Goal: Task Accomplishment & Management: Use online tool/utility

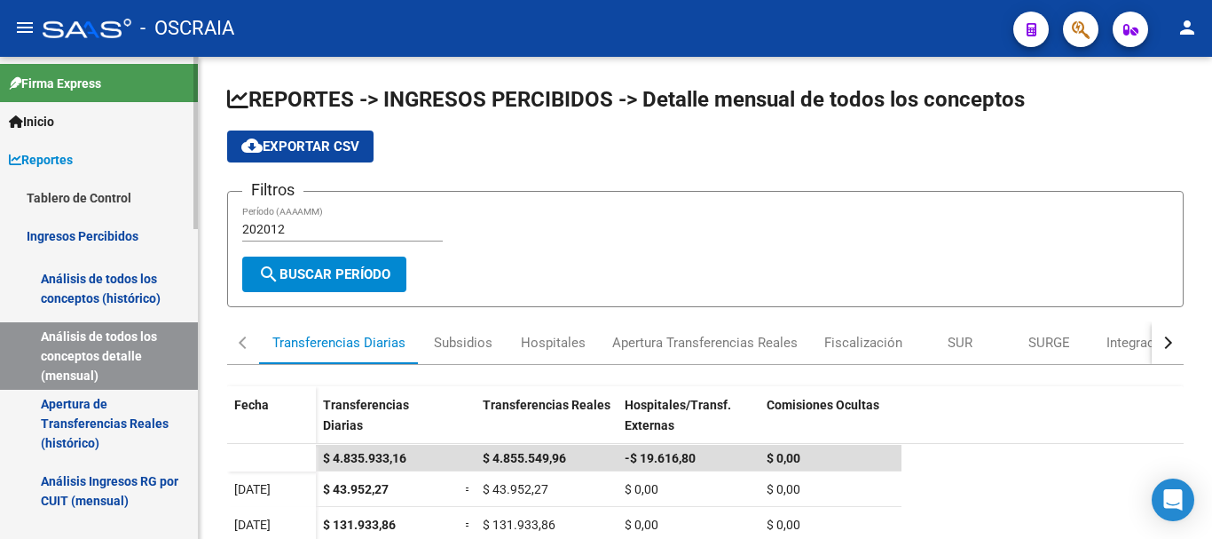
click at [56, 146] on link "Reportes" at bounding box center [99, 159] width 198 height 38
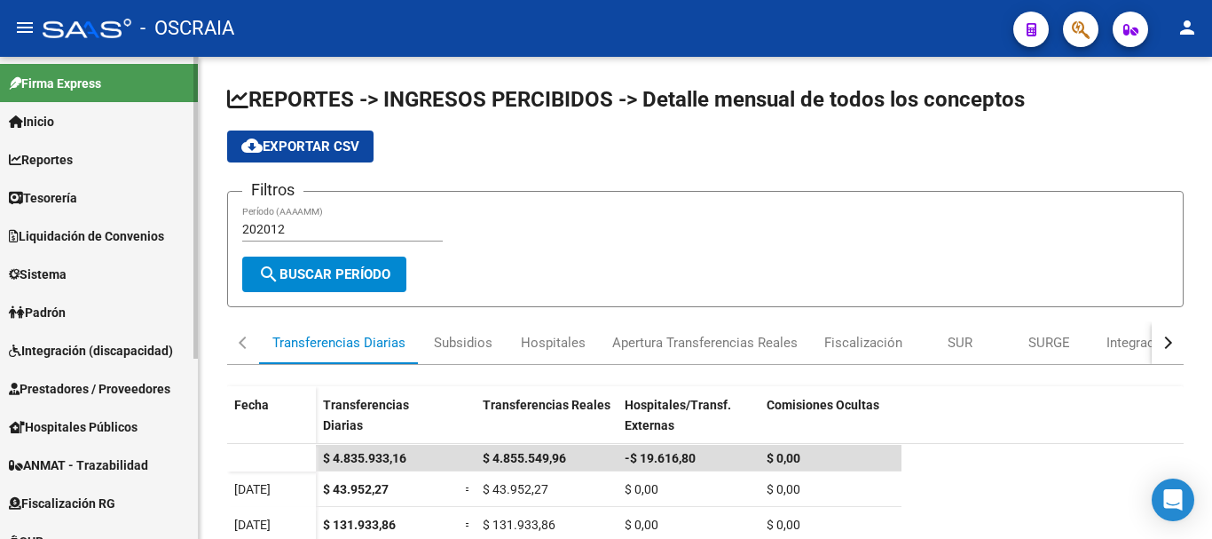
click at [73, 161] on span "Reportes" at bounding box center [41, 160] width 64 height 20
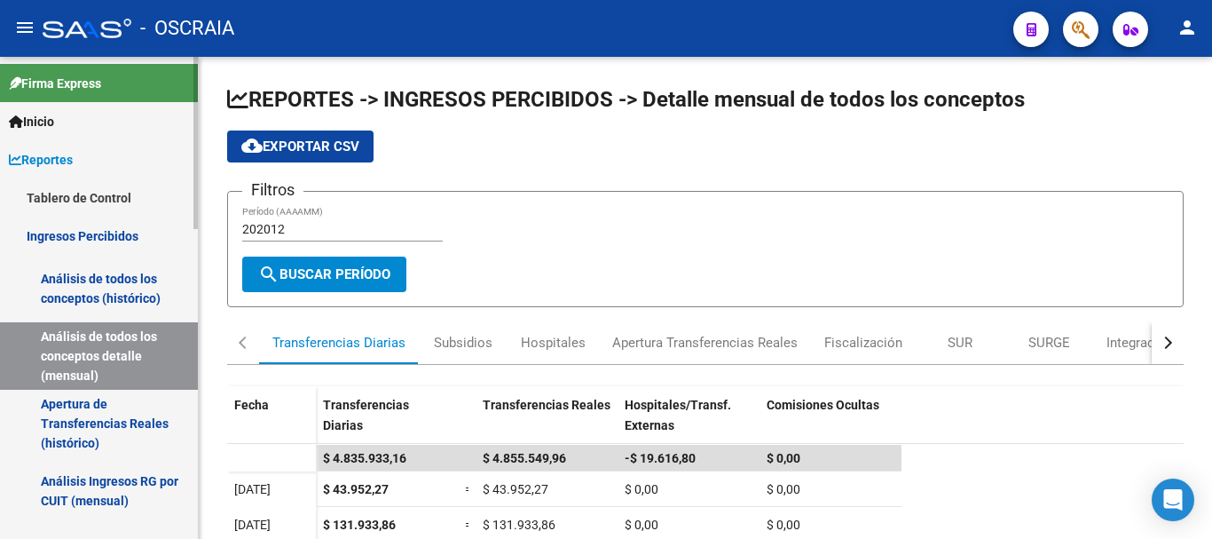
click at [90, 181] on link "Tablero de Control" at bounding box center [99, 197] width 198 height 38
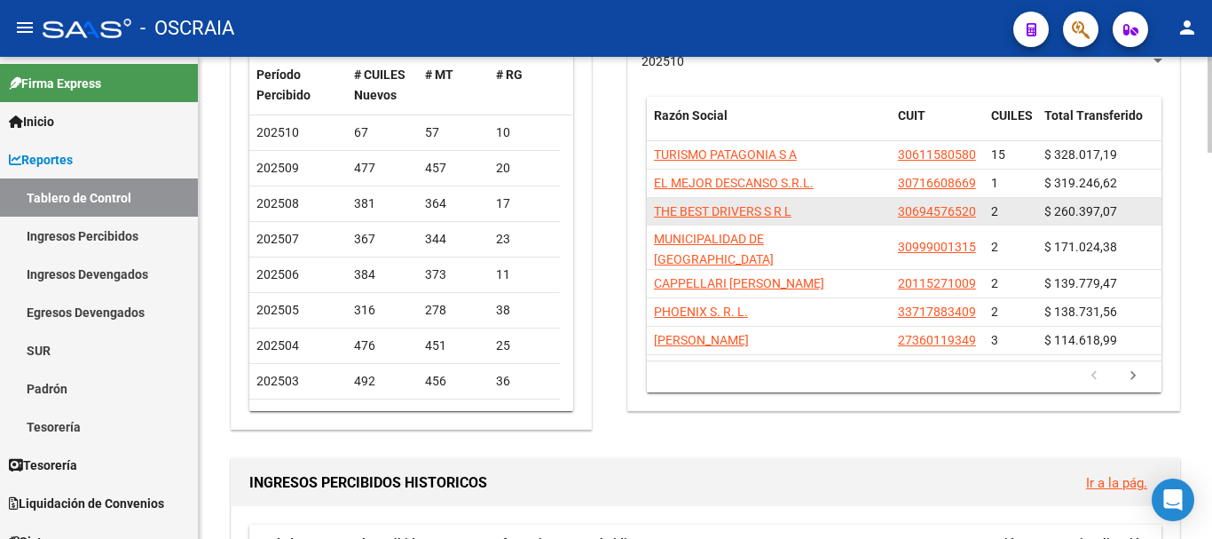
scroll to position [89, 0]
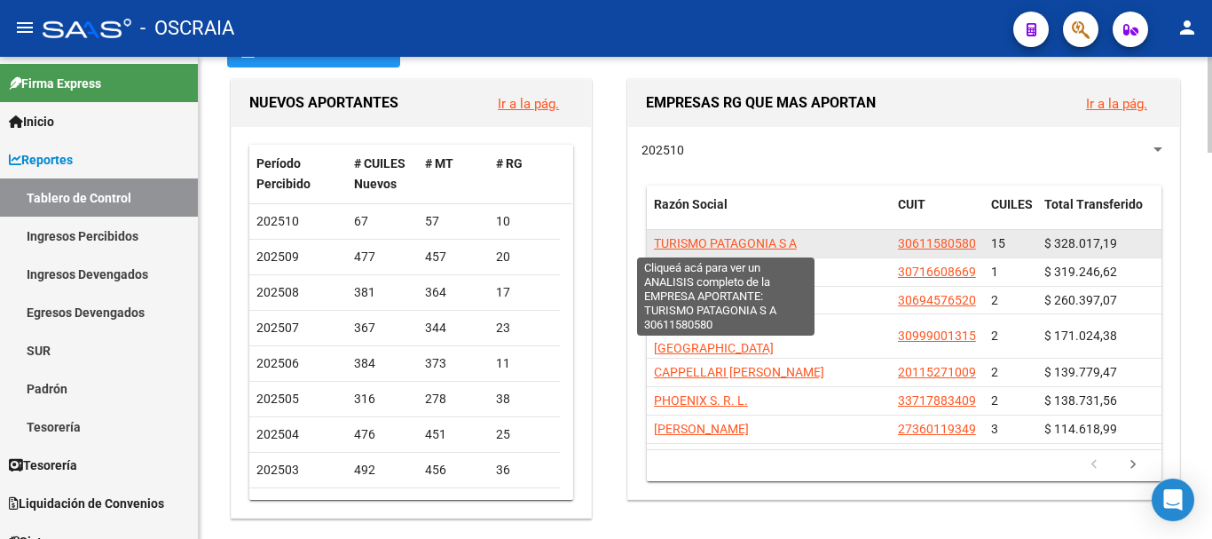
click at [768, 244] on span "TURISMO PATAGONIA S A" at bounding box center [725, 243] width 143 height 14
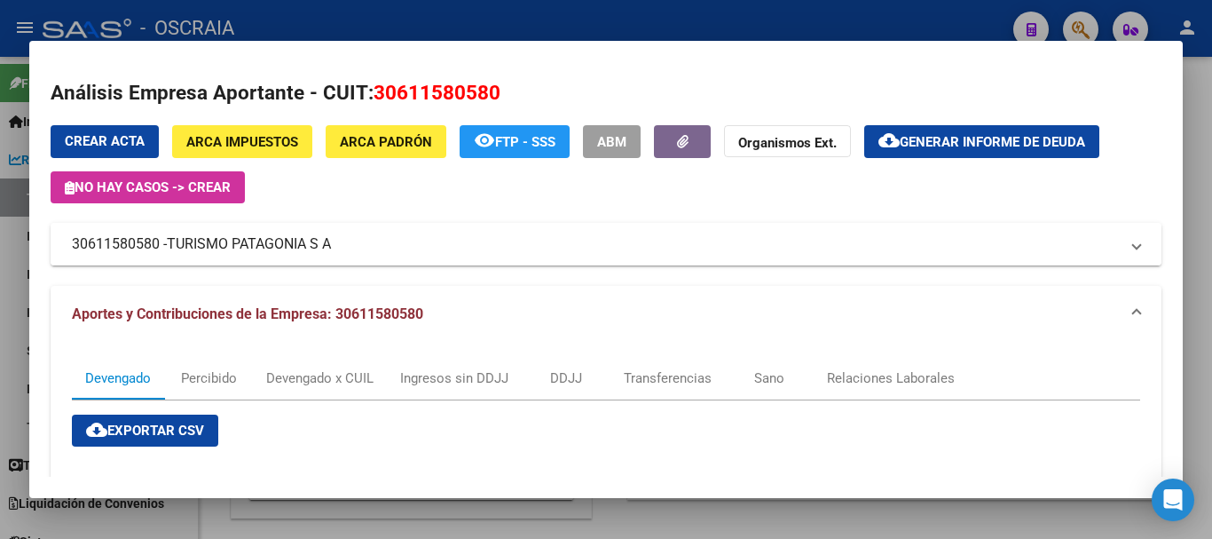
click at [308, 251] on span "TURISMO PATAGONIA S A" at bounding box center [249, 243] width 164 height 21
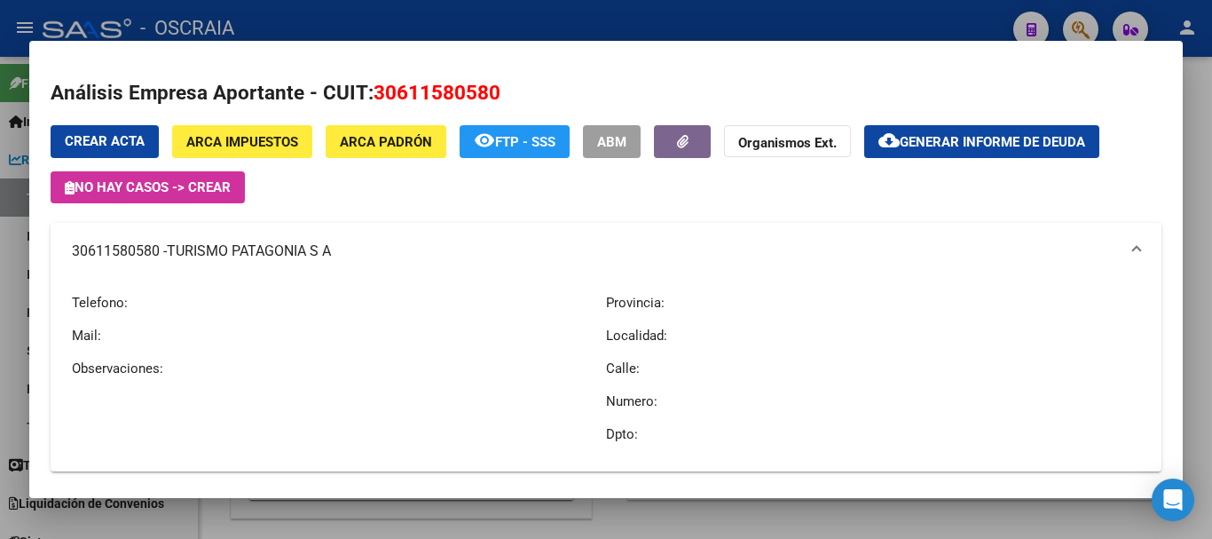
click at [313, 248] on span "TURISMO PATAGONIA S A" at bounding box center [249, 250] width 164 height 21
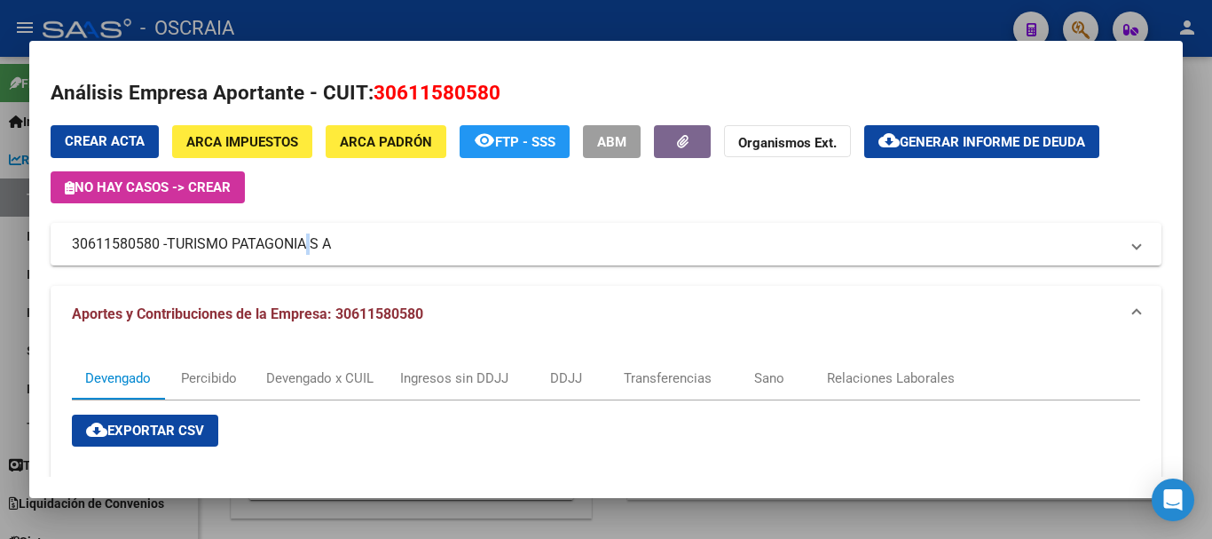
scroll to position [177, 0]
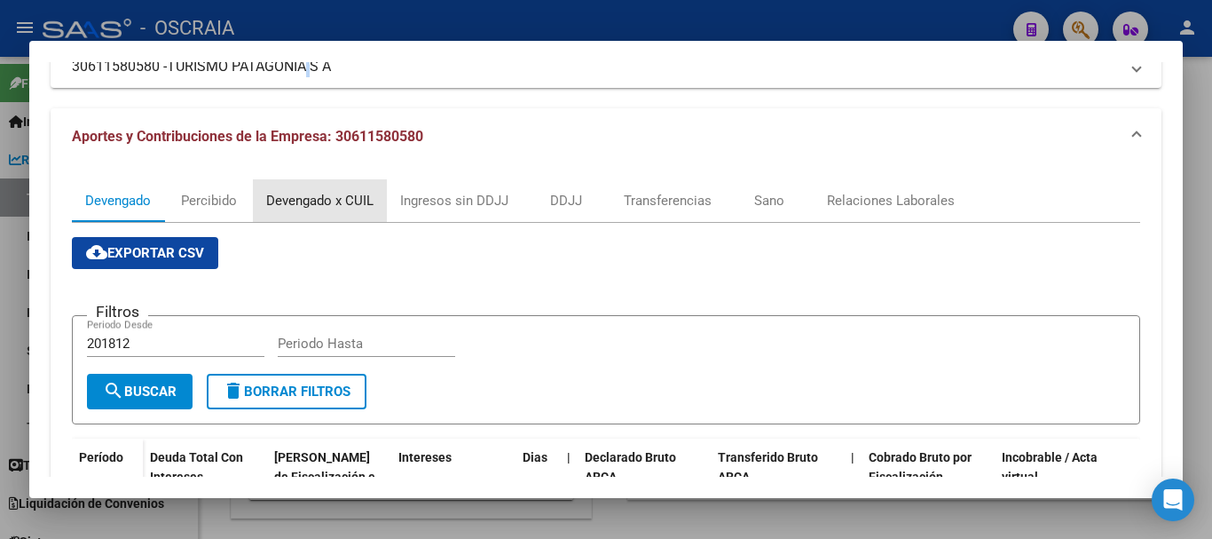
click at [295, 204] on div "Devengado x CUIL" at bounding box center [319, 201] width 107 height 20
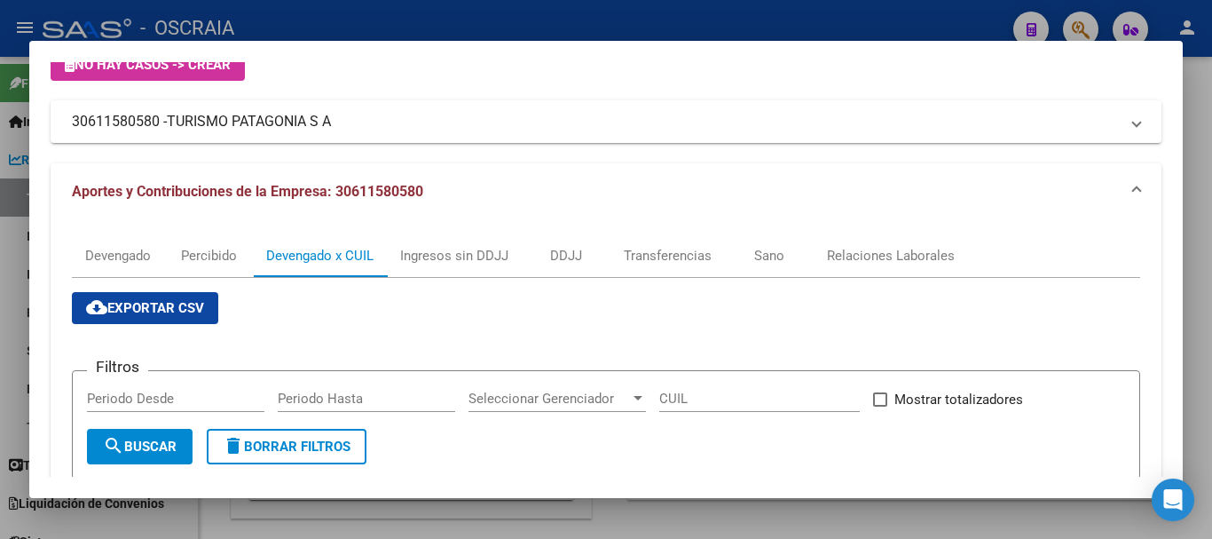
scroll to position [0, 0]
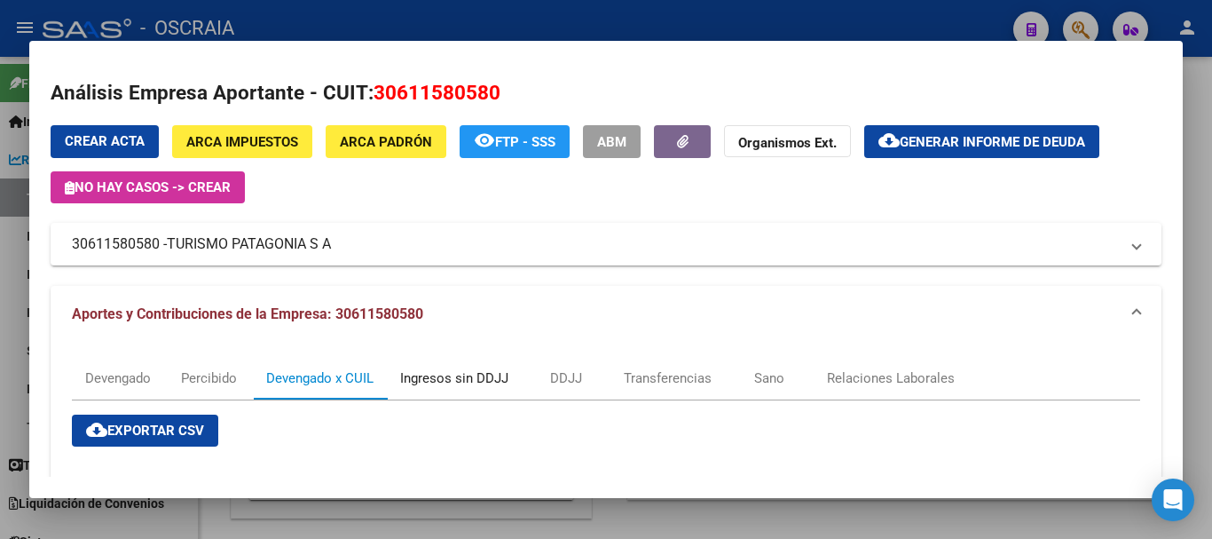
click at [470, 378] on div "Ingresos sin DDJJ" at bounding box center [454, 378] width 108 height 20
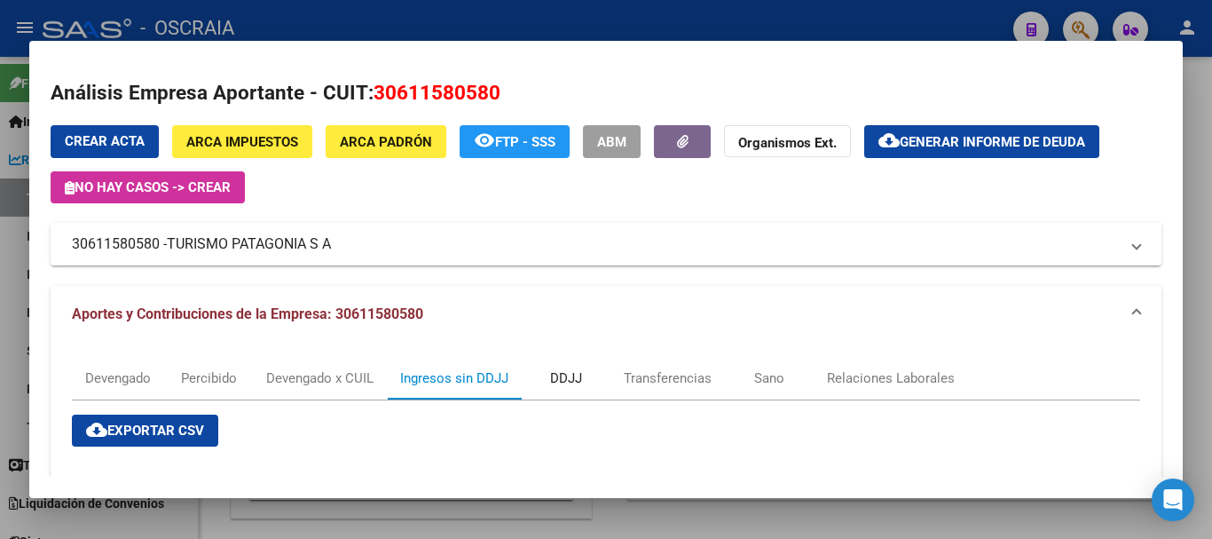
click at [561, 368] on div "DDJJ" at bounding box center [566, 378] width 32 height 20
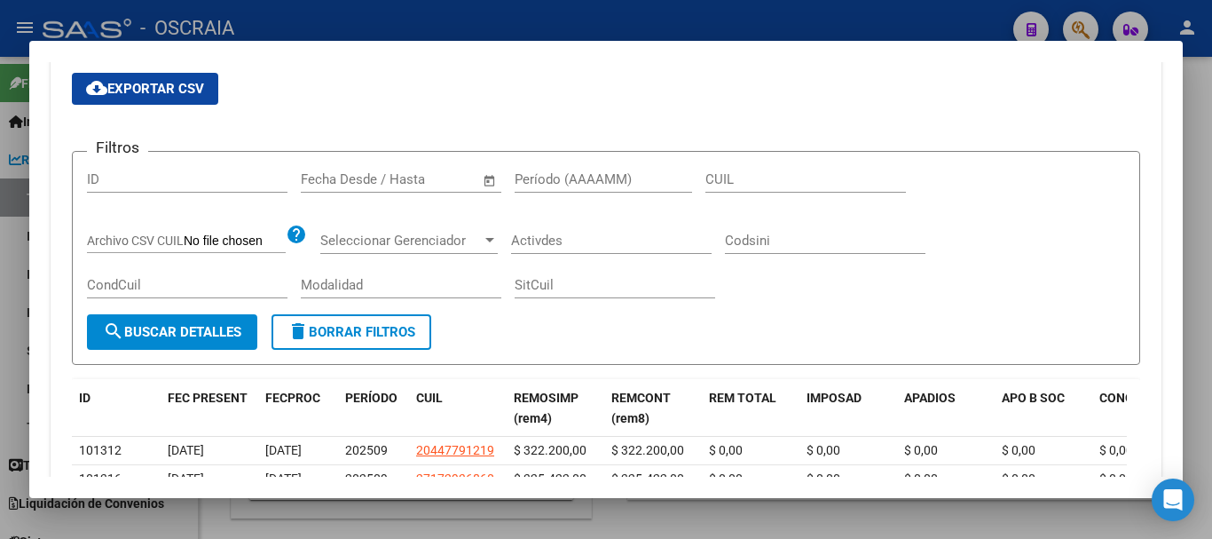
scroll to position [164, 0]
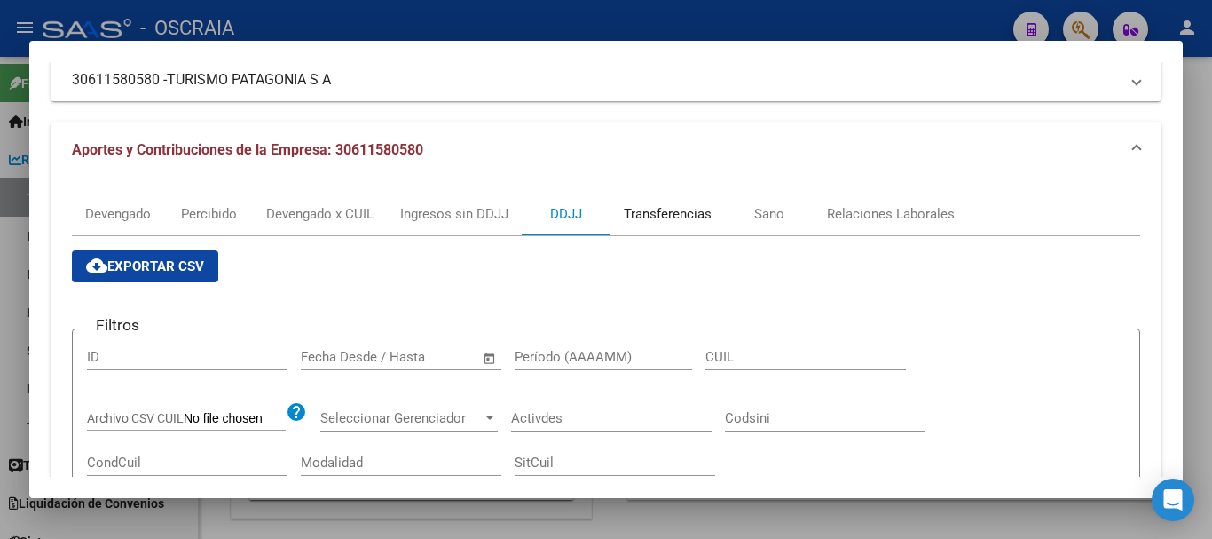
click at [662, 211] on div "Transferencias" at bounding box center [668, 214] width 88 height 20
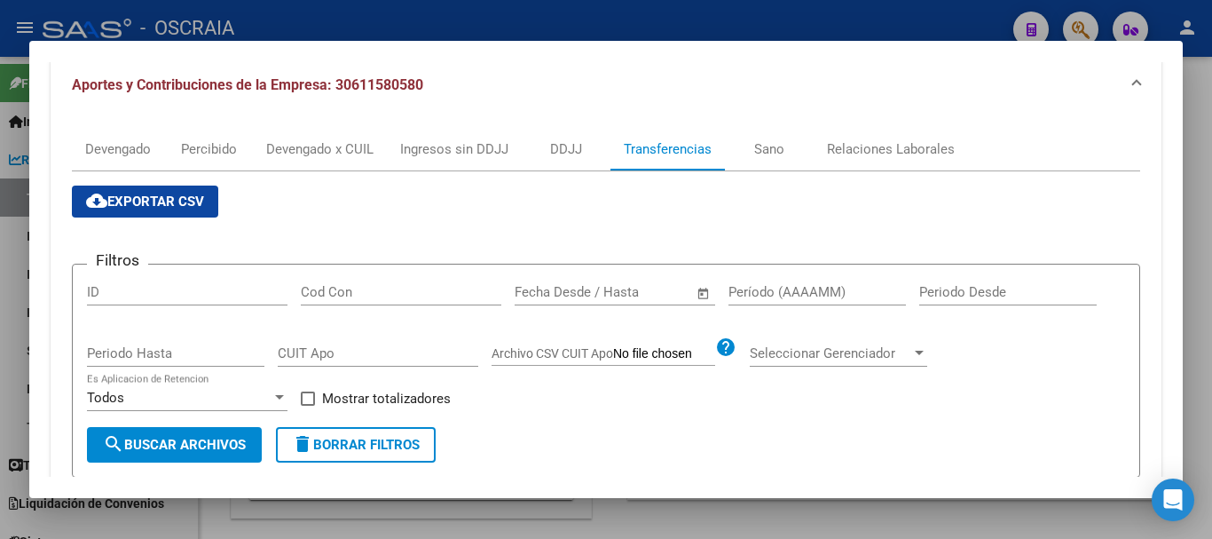
scroll to position [177, 0]
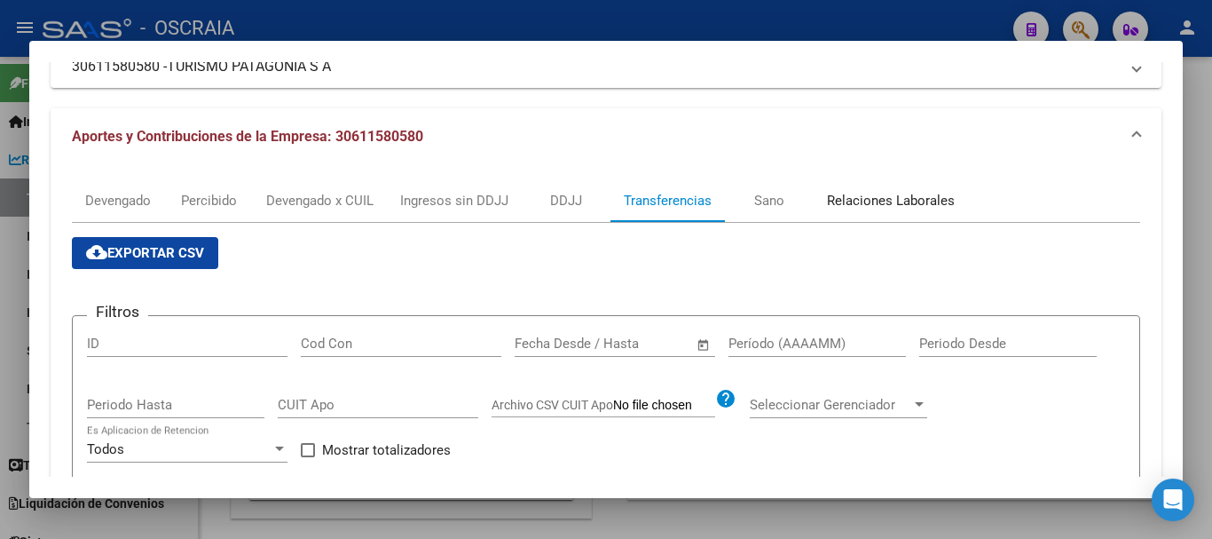
click at [856, 205] on div "Relaciones Laborales" at bounding box center [891, 201] width 128 height 20
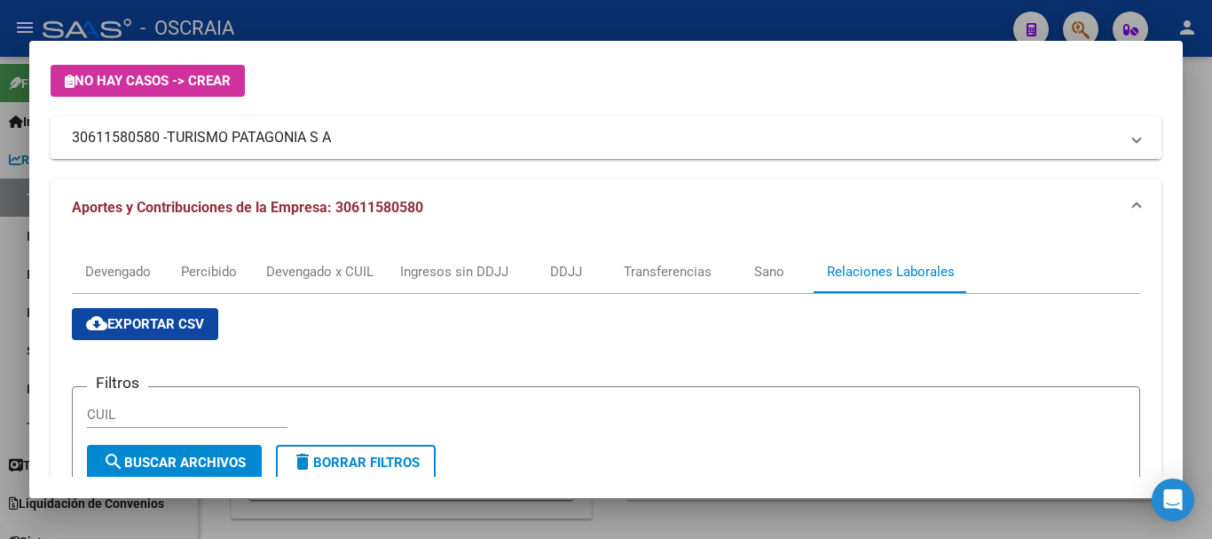
scroll to position [0, 0]
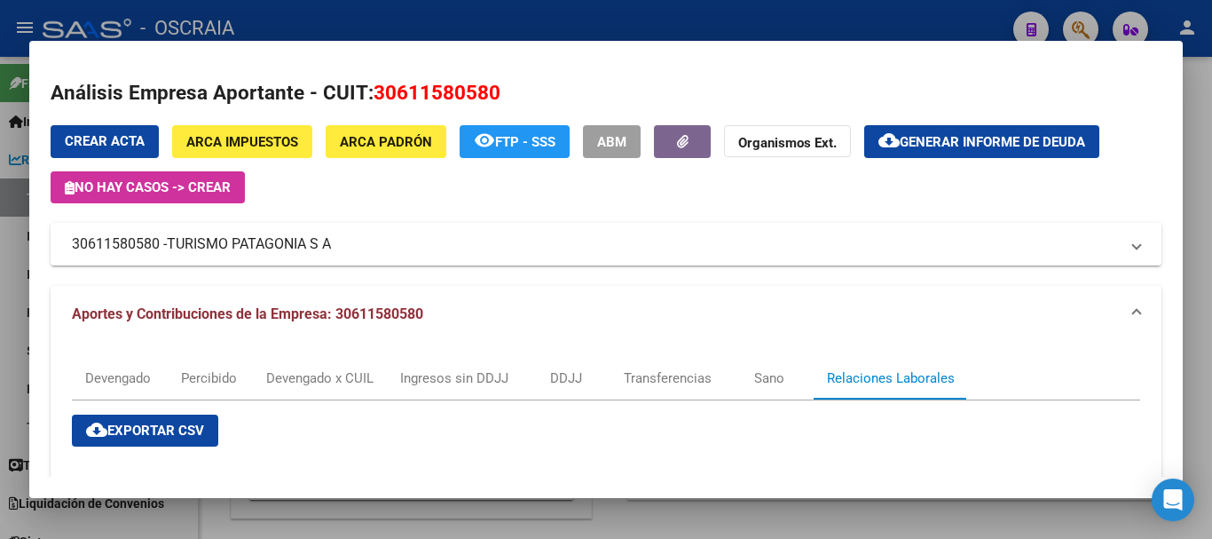
click at [328, 242] on span "TURISMO PATAGONIA S A" at bounding box center [249, 243] width 164 height 21
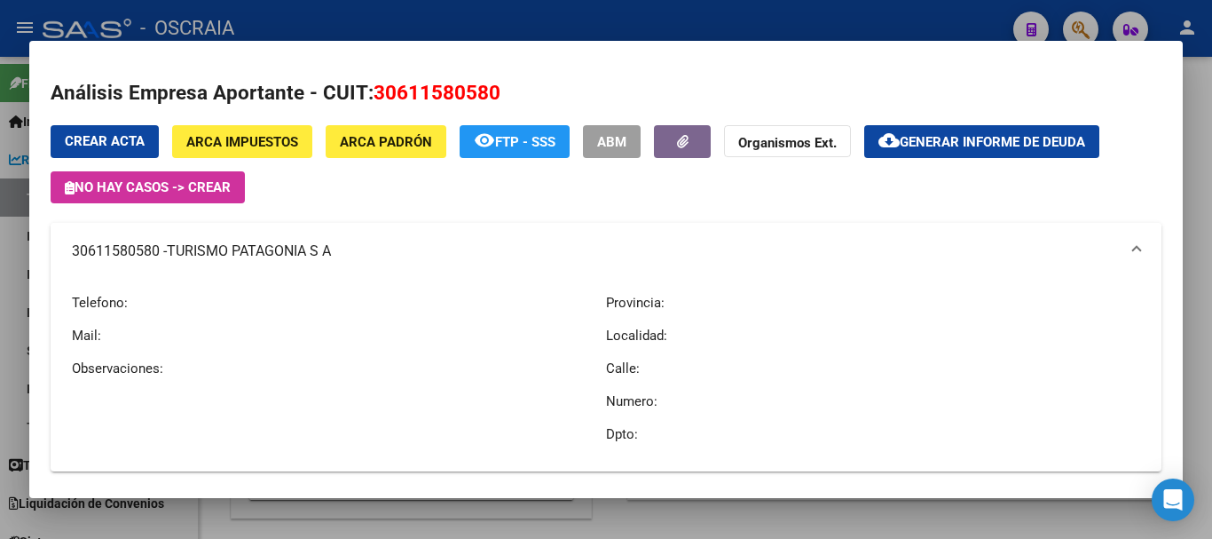
click at [328, 242] on span "TURISMO PATAGONIA S A" at bounding box center [249, 250] width 164 height 21
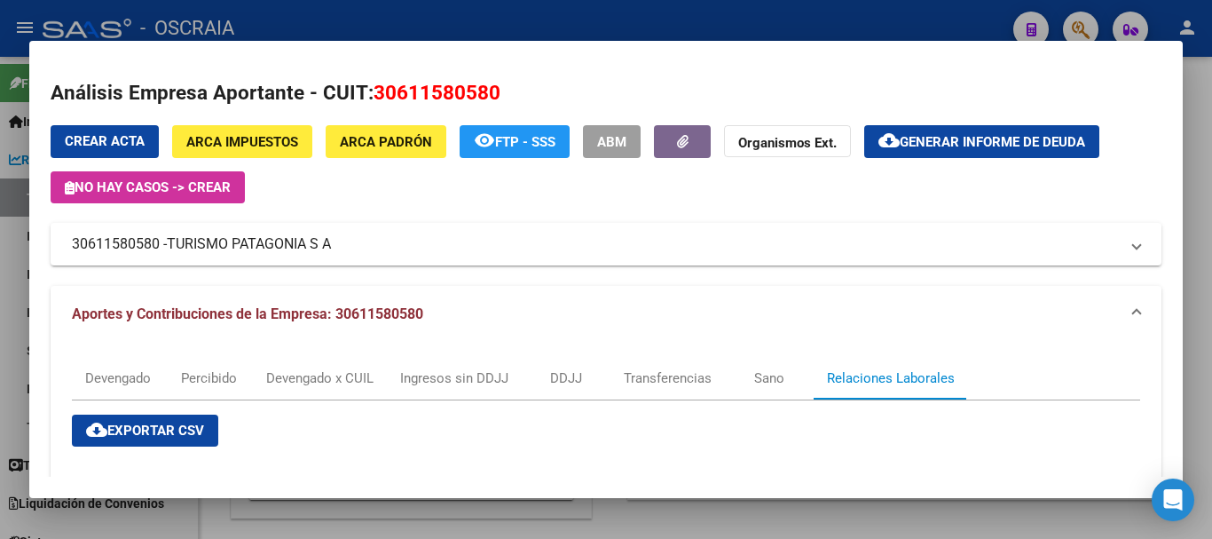
click at [247, 153] on button "ARCA Impuestos" at bounding box center [242, 141] width 140 height 33
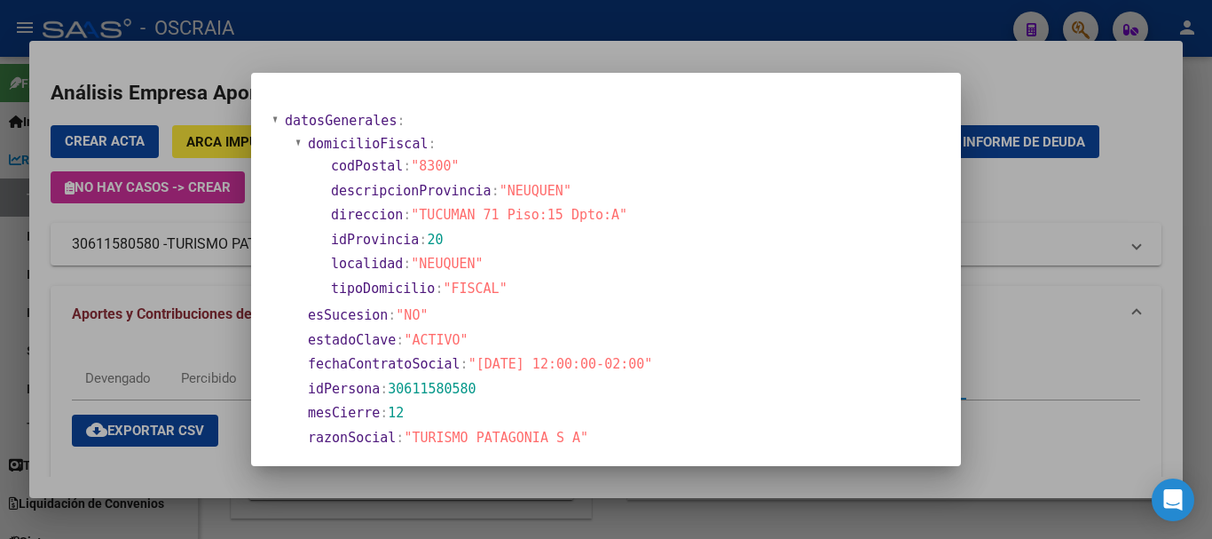
click at [1081, 130] on div at bounding box center [606, 269] width 1212 height 539
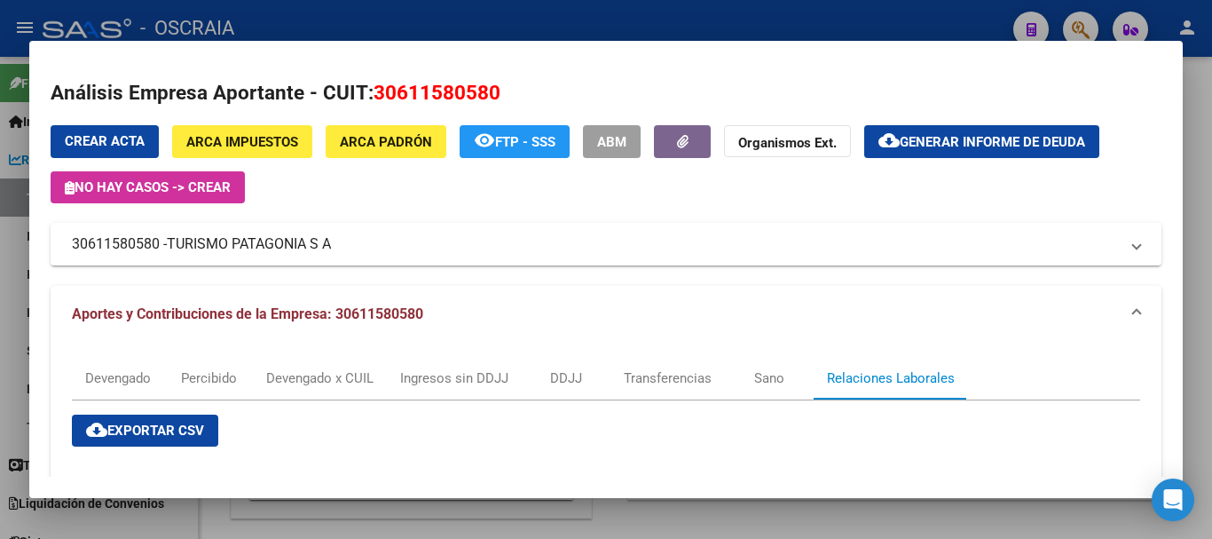
click at [991, 20] on div at bounding box center [606, 269] width 1212 height 539
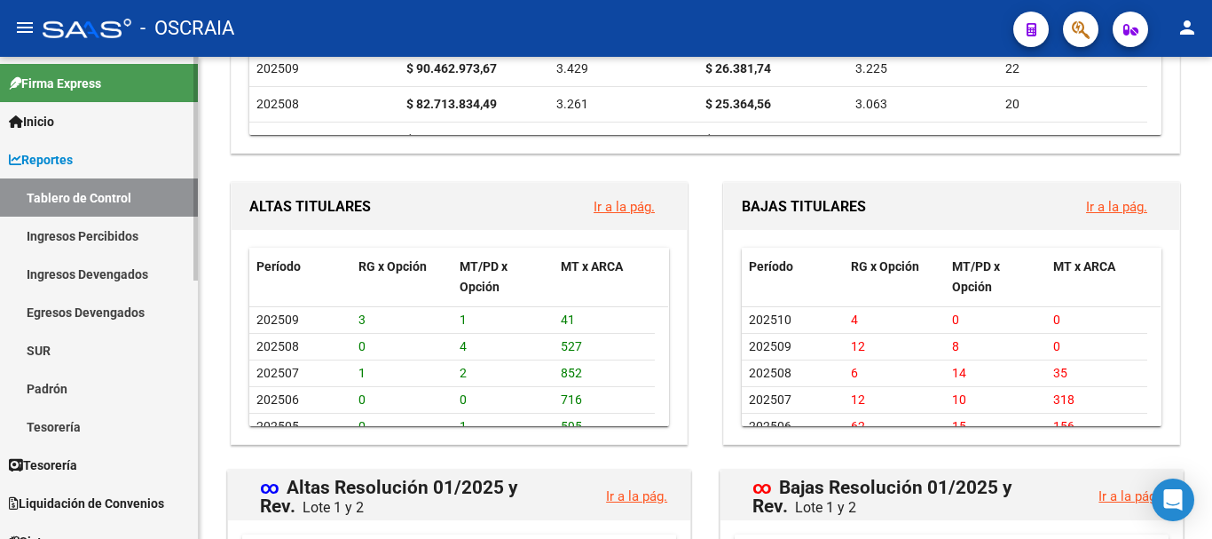
scroll to position [266, 0]
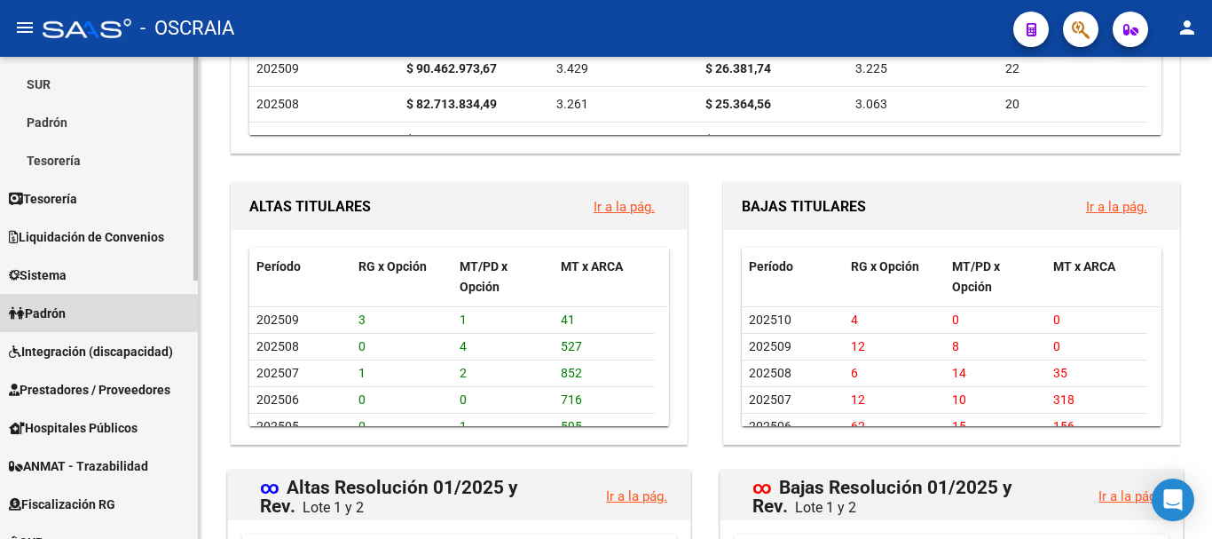
click at [77, 316] on link "Padrón" at bounding box center [99, 313] width 198 height 38
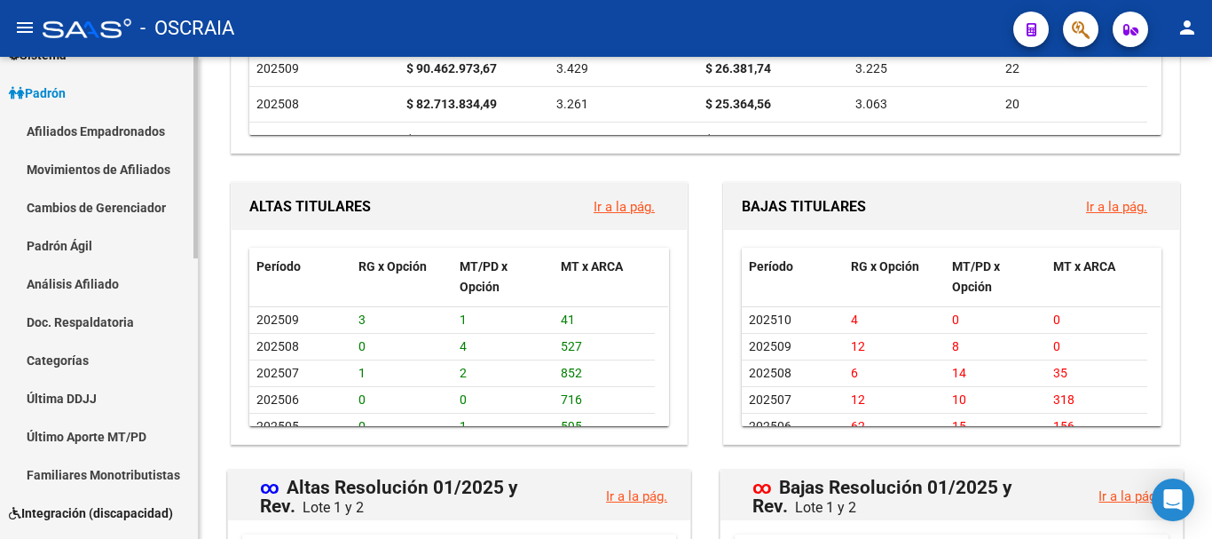
scroll to position [177, 0]
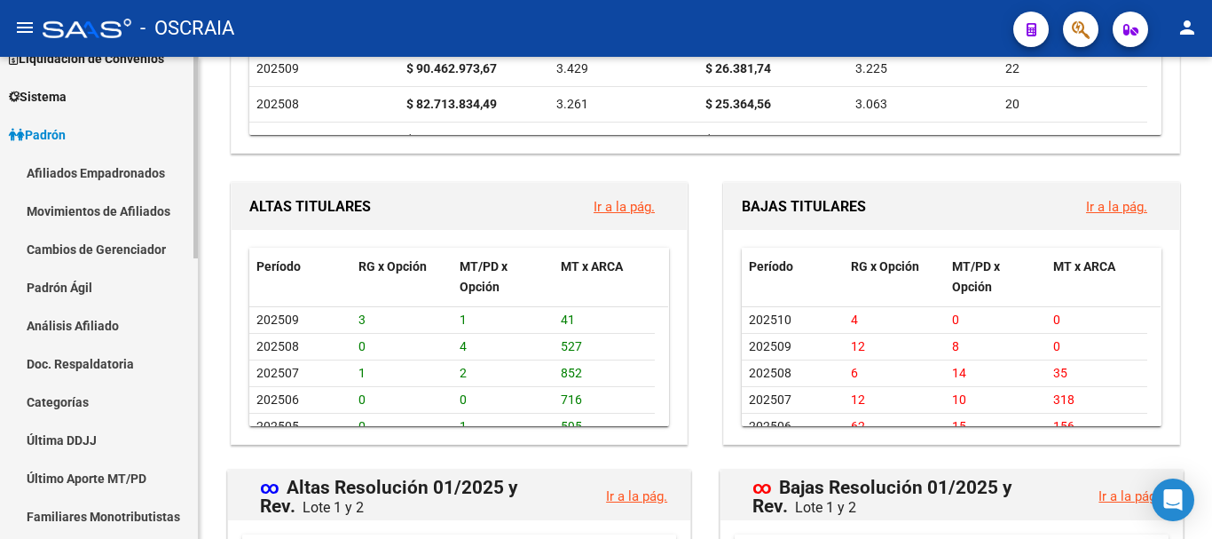
click at [131, 176] on link "Afiliados Empadronados" at bounding box center [99, 173] width 198 height 38
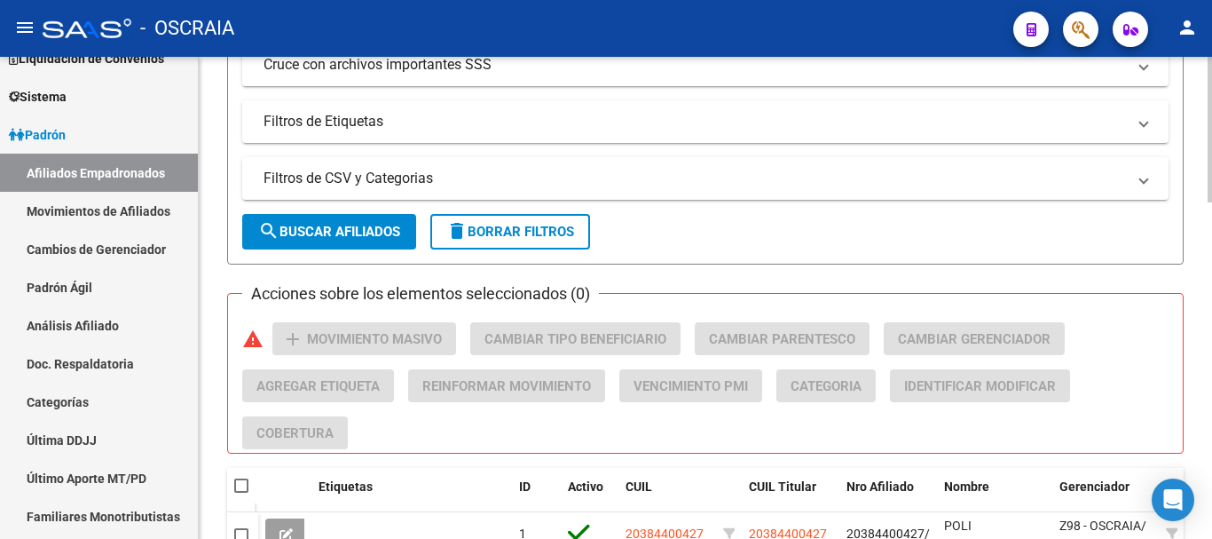
scroll to position [408, 0]
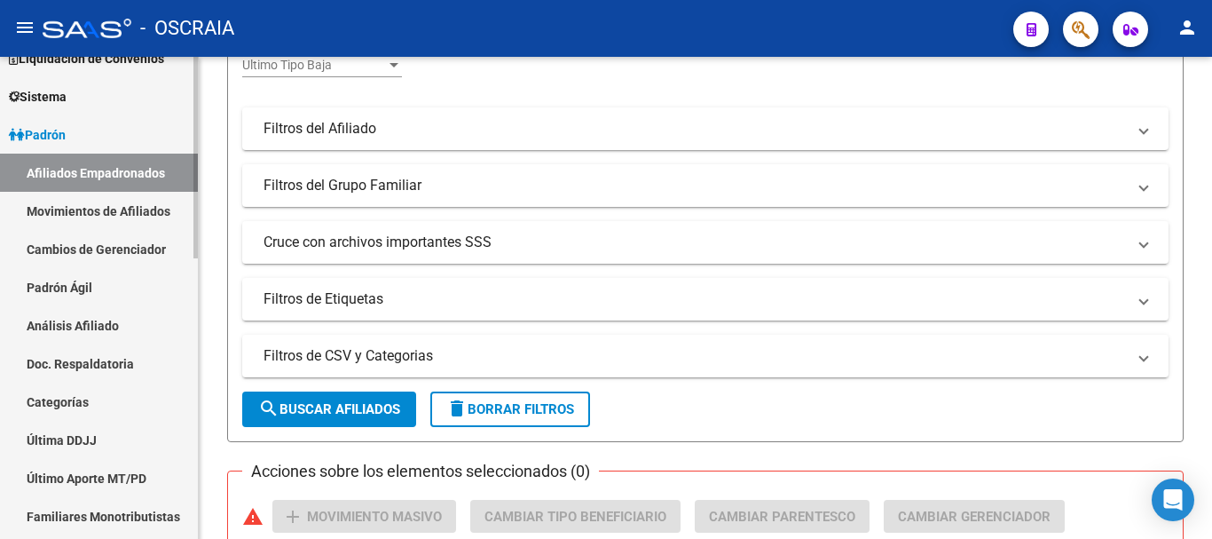
click at [118, 214] on link "Movimientos de Afiliados" at bounding box center [99, 211] width 198 height 38
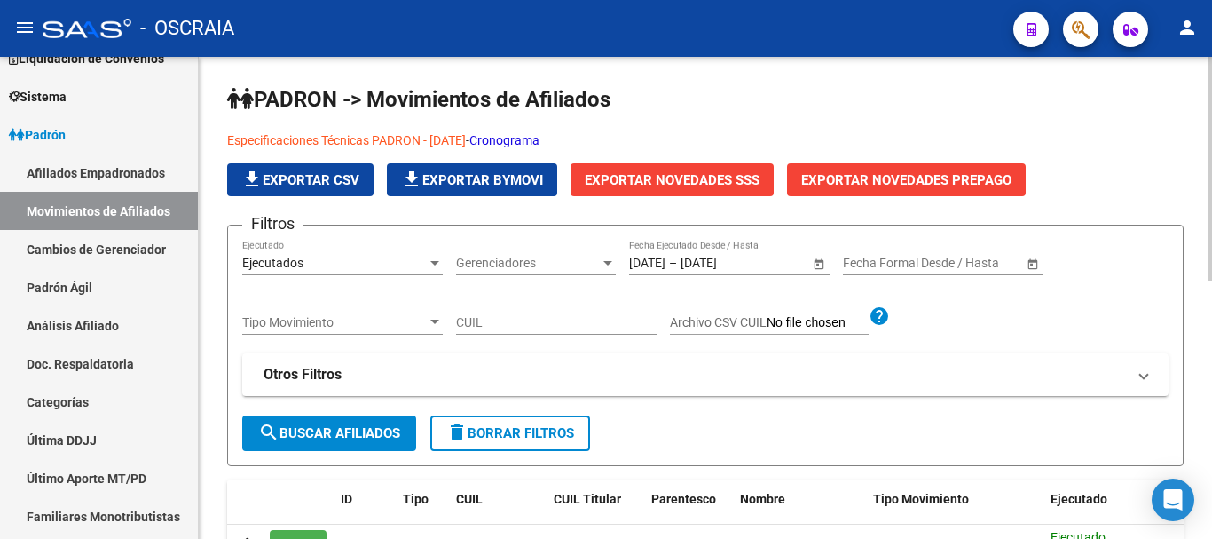
click at [540, 135] on link "Cronograma" at bounding box center [504, 140] width 70 height 14
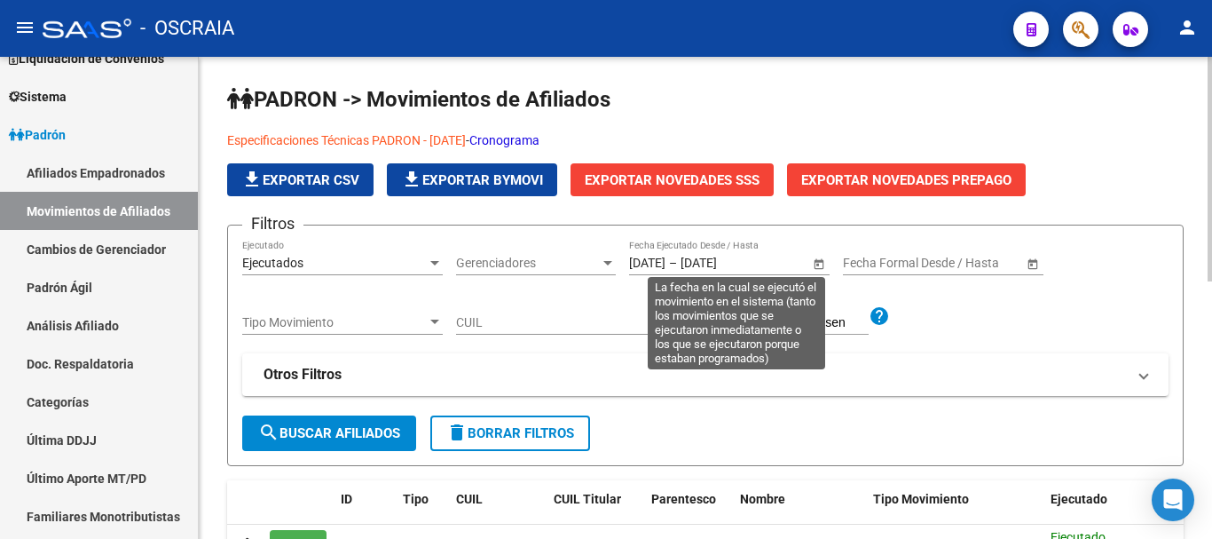
click at [815, 264] on span "Open calendar" at bounding box center [819, 263] width 43 height 43
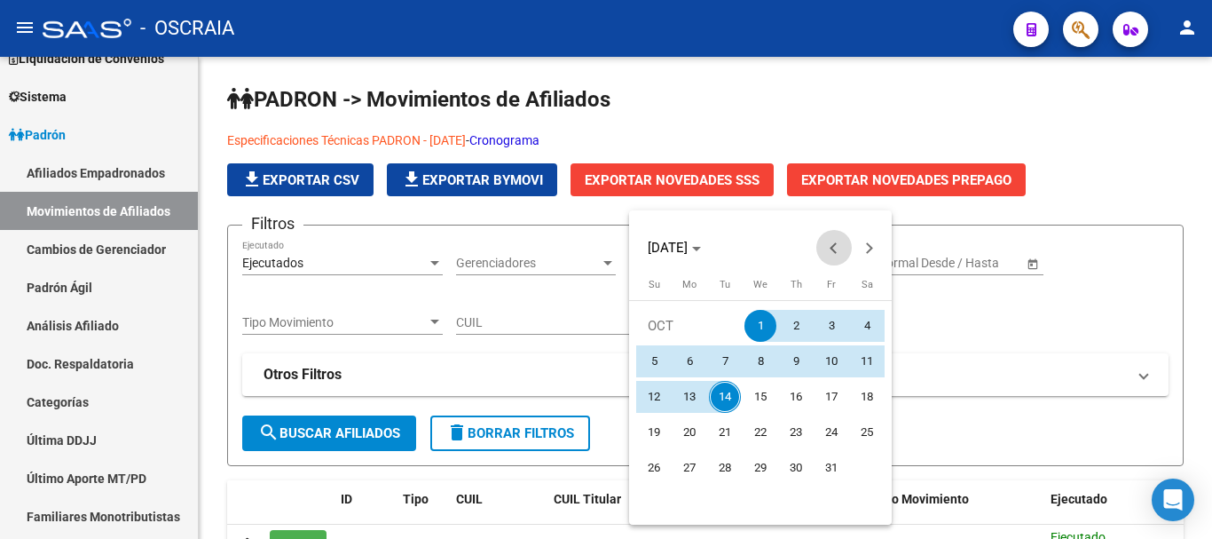
click at [829, 256] on span "Previous month" at bounding box center [833, 247] width 35 height 35
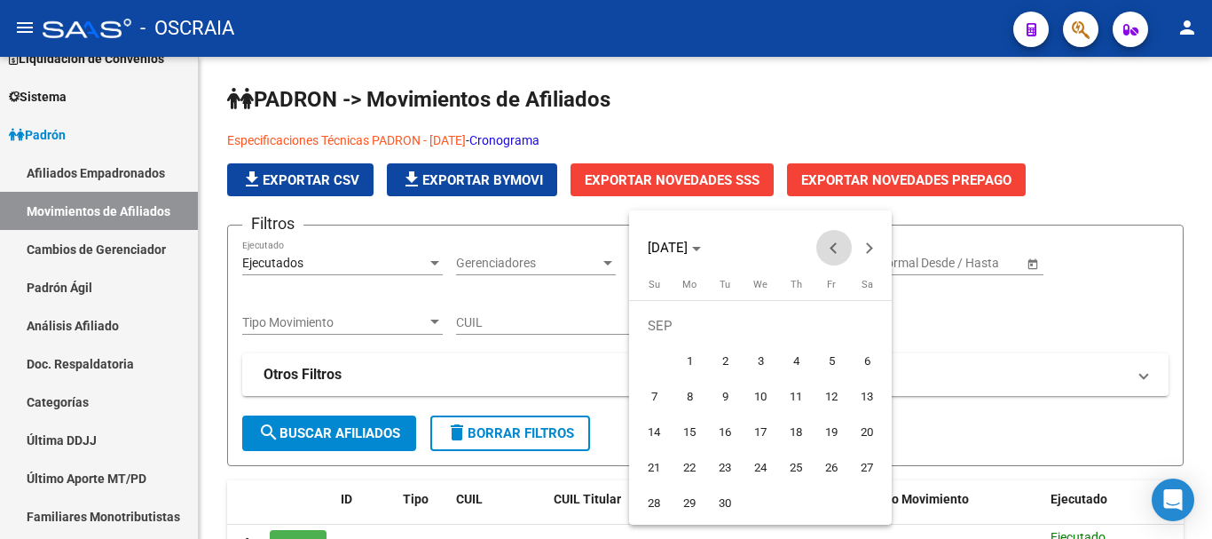
click at [829, 256] on span "Previous month" at bounding box center [833, 247] width 35 height 35
click at [831, 319] on span "1" at bounding box center [831, 326] width 32 height 32
type input "[DATE]"
click at [864, 250] on button "Next month" at bounding box center [869, 247] width 35 height 35
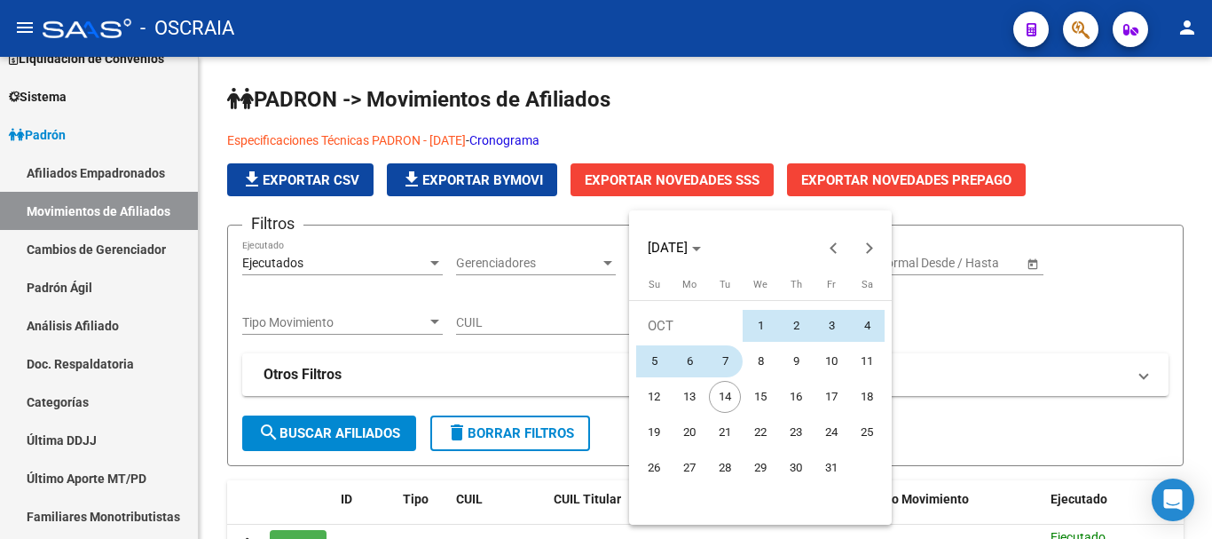
click at [726, 380] on button "14" at bounding box center [724, 396] width 35 height 35
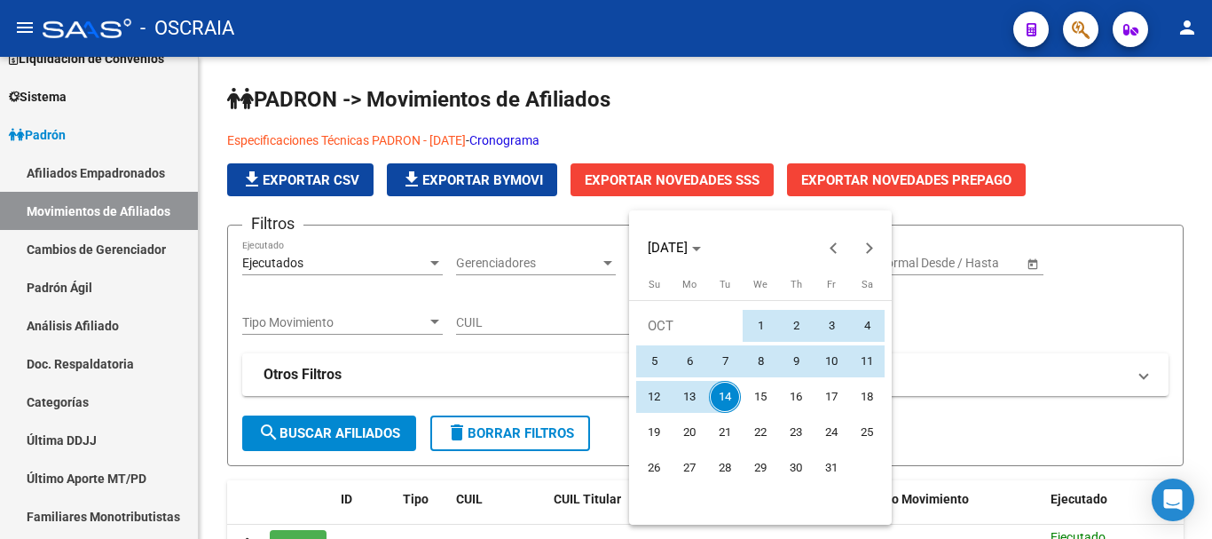
type input "[DATE]"
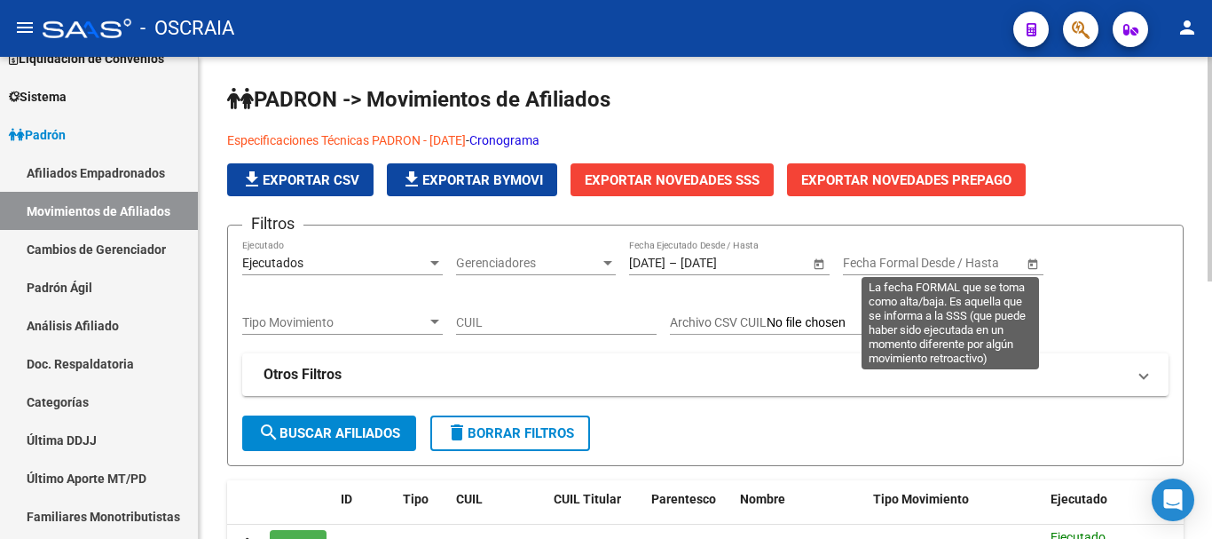
click at [1025, 267] on span "Open calendar" at bounding box center [1033, 263] width 43 height 43
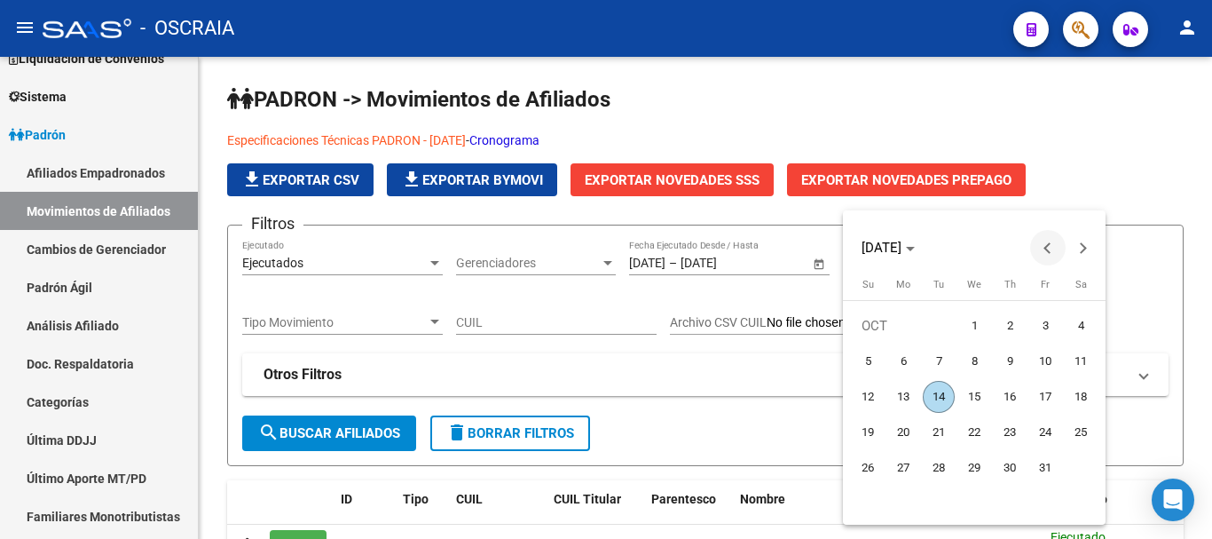
click at [1044, 250] on span "Previous month" at bounding box center [1047, 247] width 35 height 35
click at [897, 361] on span "1" at bounding box center [903, 361] width 32 height 32
type input "[DATE]"
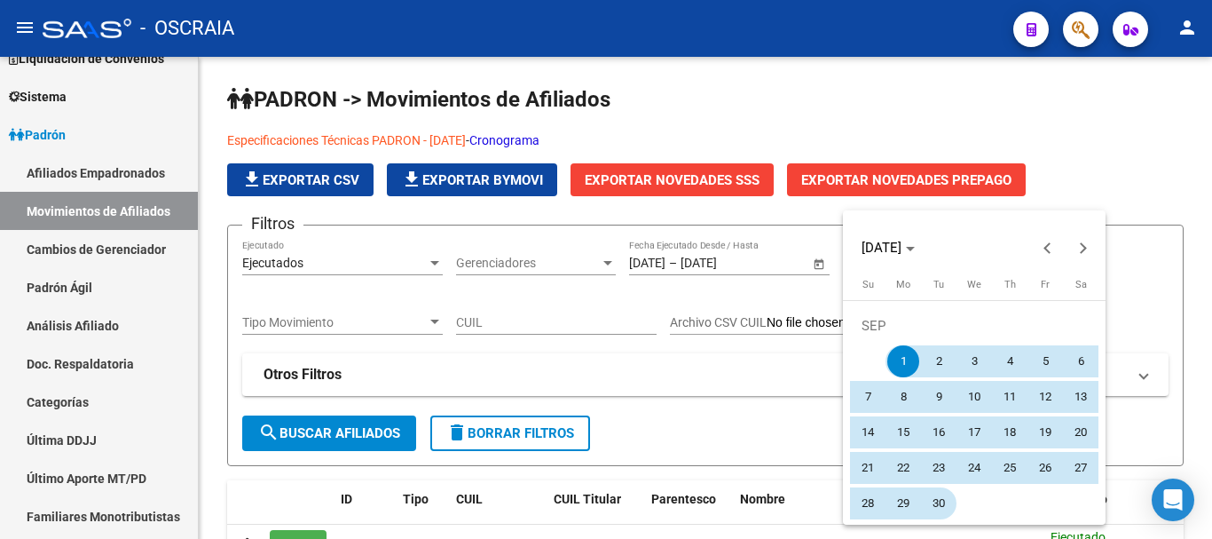
click at [940, 508] on span "30" at bounding box center [939, 503] width 32 height 32
type input "[DATE]"
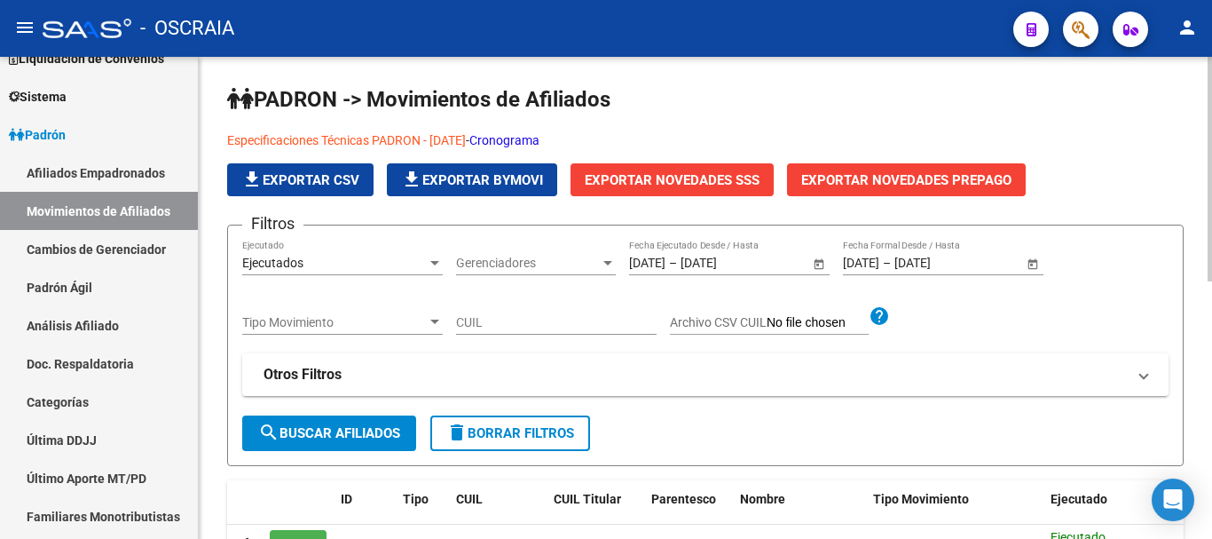
click at [388, 442] on button "search Buscar Afiliados" at bounding box center [329, 432] width 174 height 35
click at [484, 317] on input "CUIL" at bounding box center [556, 322] width 201 height 15
drag, startPoint x: 550, startPoint y: 325, endPoint x: 403, endPoint y: 294, distance: 150.5
click at [403, 294] on div "Filtros Ejecutados Ejecutado Gerenciadores Gerenciadores [DATE] [DATE] – [DATE]…" at bounding box center [705, 327] width 926 height 175
type input "20258206518"
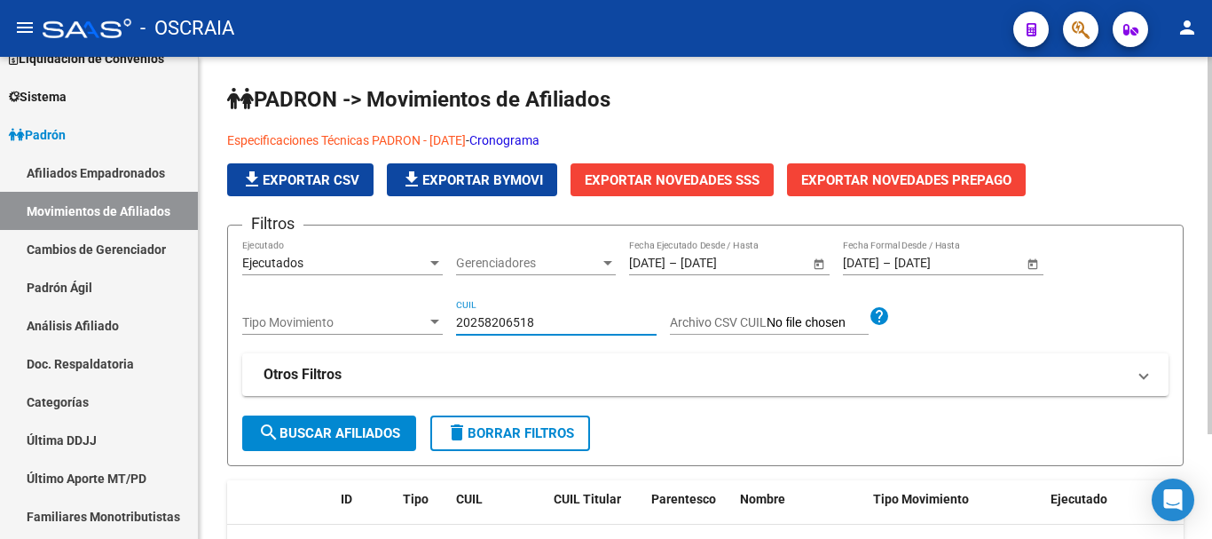
click at [485, 436] on span "delete Borrar Filtros" at bounding box center [510, 433] width 128 height 16
type input "[DATE]"
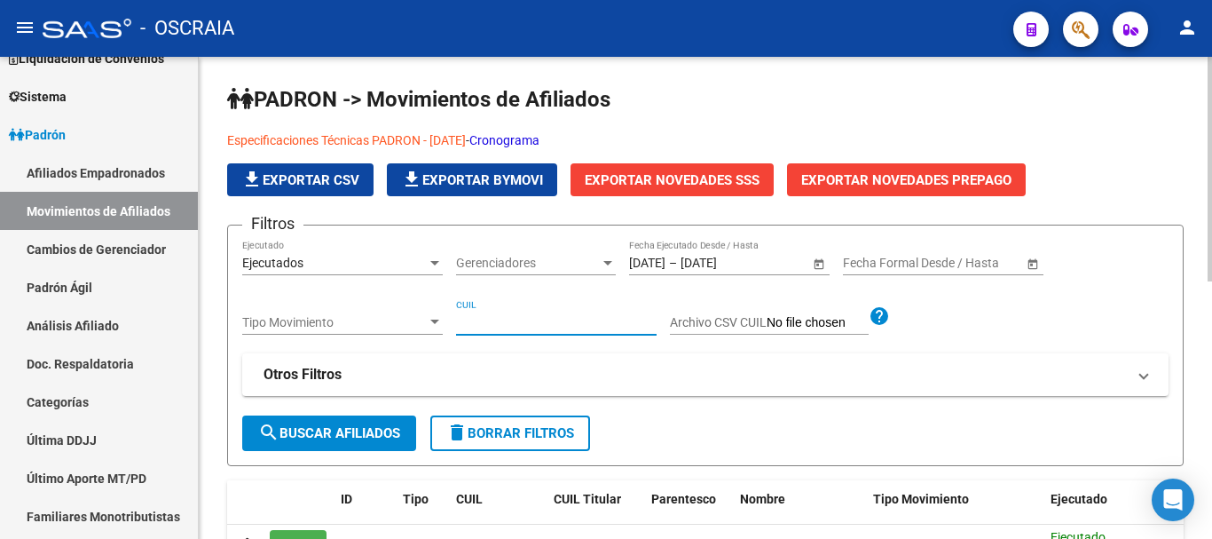
click at [507, 328] on input "CUIL" at bounding box center [556, 322] width 201 height 15
paste input "20258206518"
type input "20258206518"
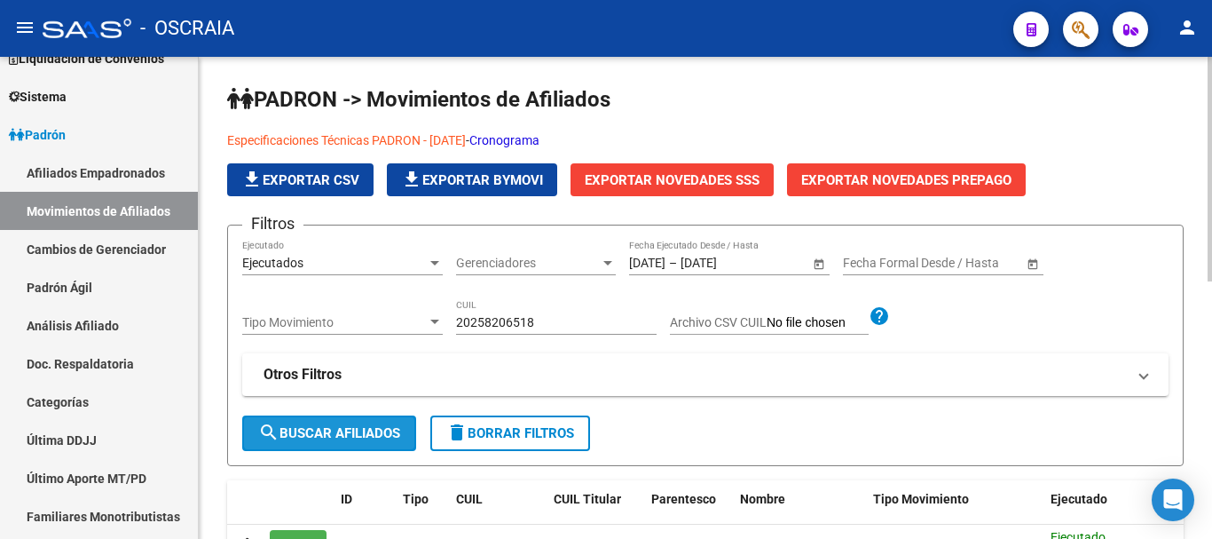
click at [387, 426] on span "search Buscar Afiliados" at bounding box center [329, 433] width 142 height 16
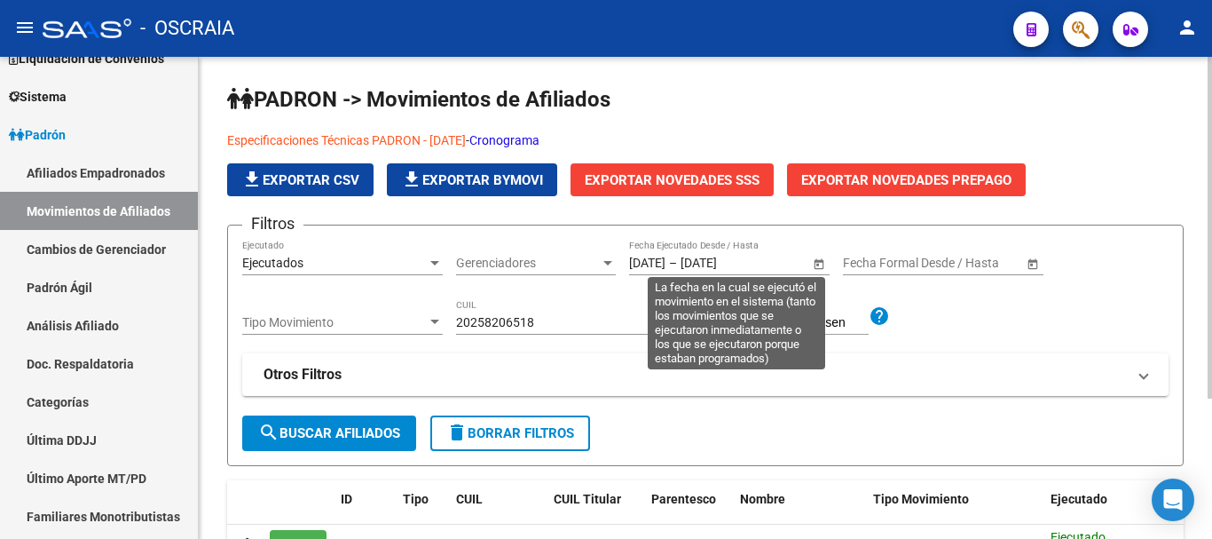
click at [824, 259] on span "Open calendar" at bounding box center [819, 263] width 43 height 43
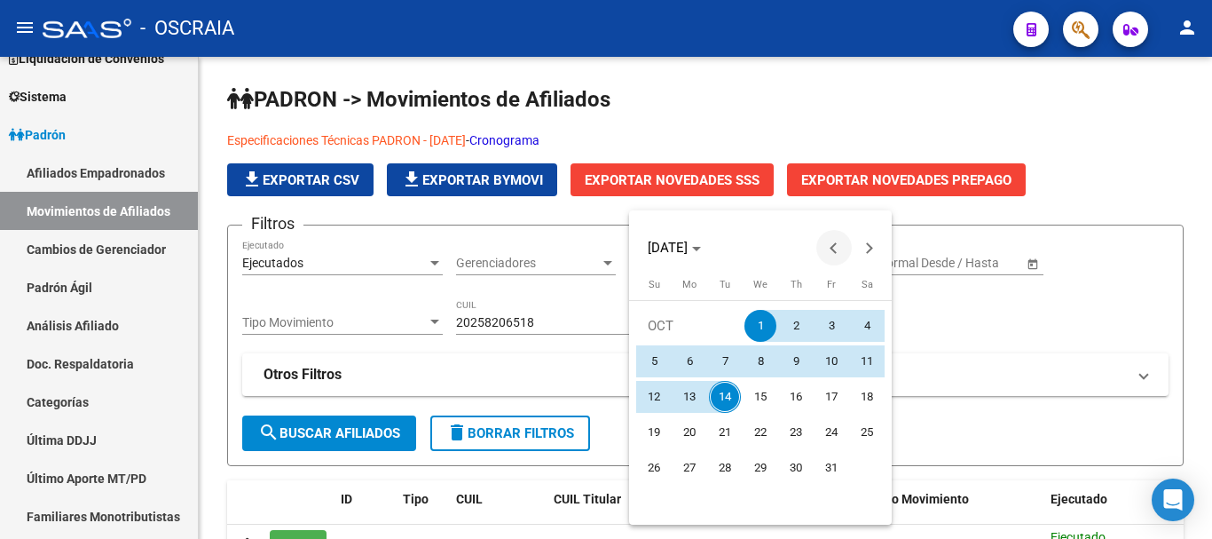
click at [831, 247] on button "Previous month" at bounding box center [833, 247] width 35 height 35
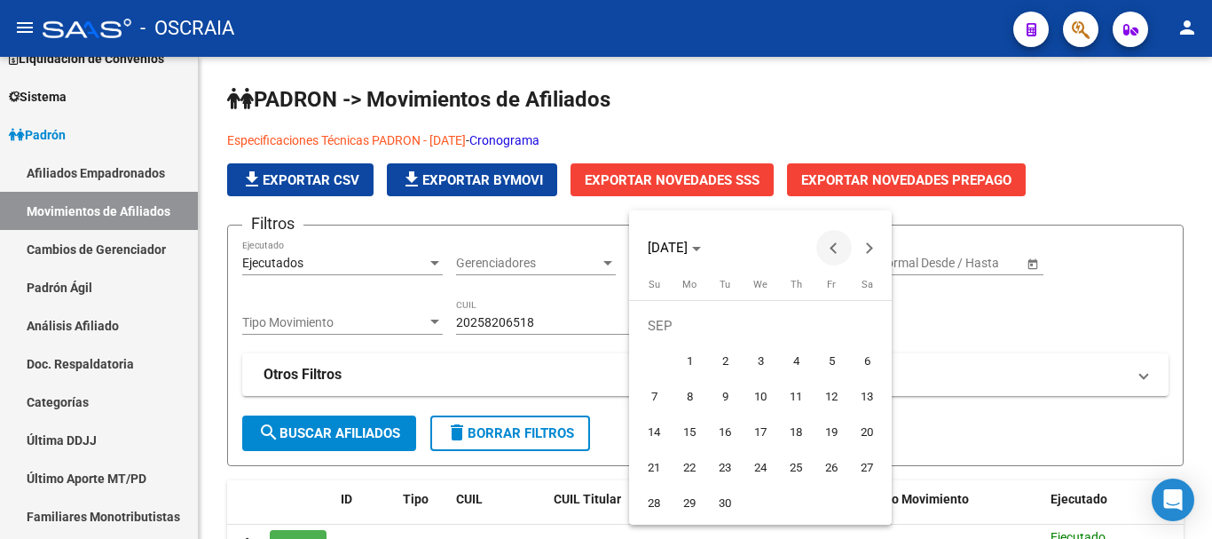
click at [830, 240] on span "Previous month" at bounding box center [833, 247] width 35 height 35
click at [818, 324] on span "1" at bounding box center [831, 326] width 32 height 32
type input "[DATE]"
click at [875, 250] on span "Next month" at bounding box center [869, 247] width 35 height 35
click at [874, 250] on span "Next month" at bounding box center [869, 247] width 35 height 35
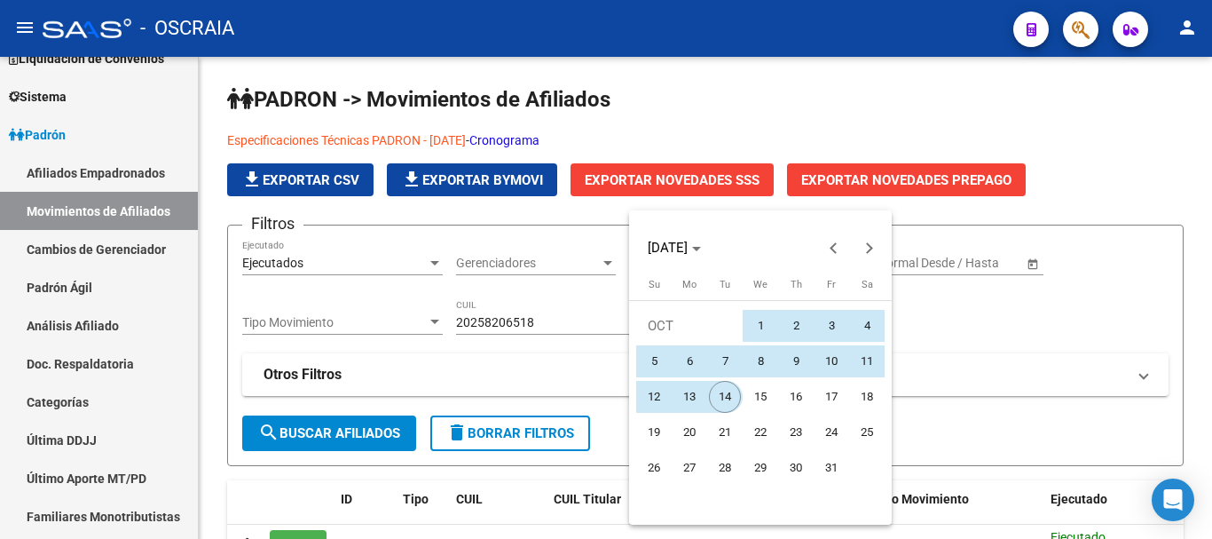
click at [732, 395] on span "14" at bounding box center [725, 397] width 32 height 32
type input "[DATE]"
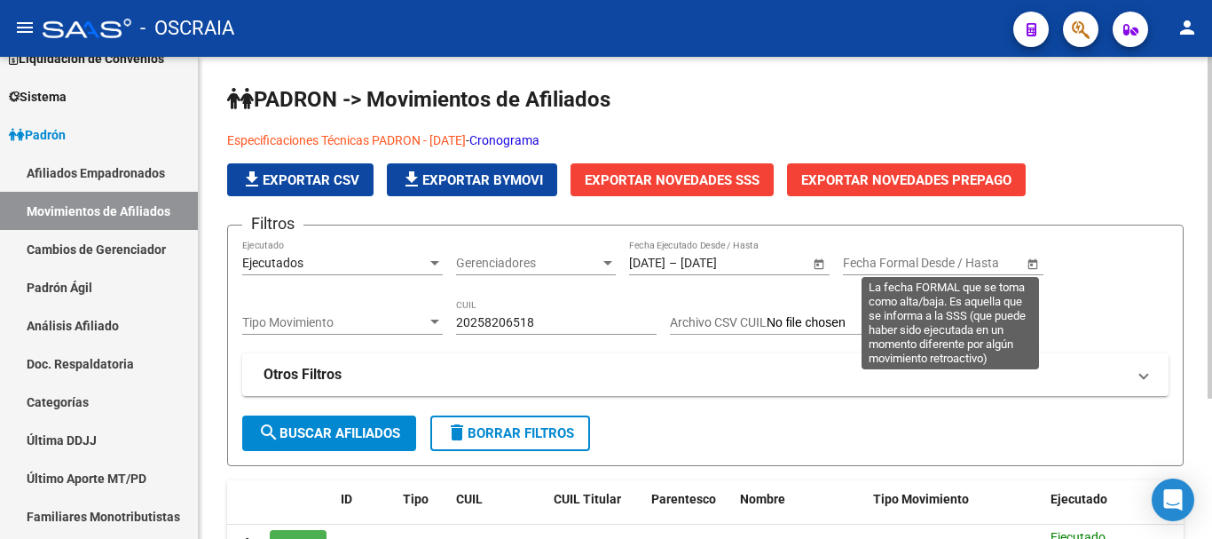
click at [1031, 269] on span "Open calendar" at bounding box center [1033, 263] width 43 height 43
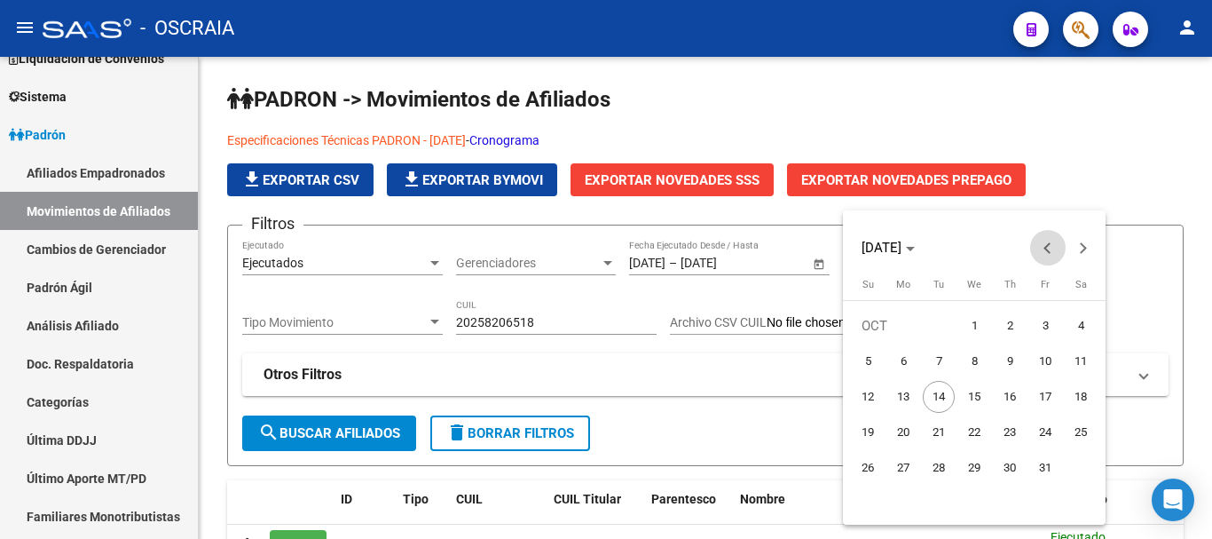
click at [1037, 249] on span "Previous month" at bounding box center [1047, 247] width 35 height 35
click at [904, 354] on span "1" at bounding box center [903, 361] width 32 height 32
type input "[DATE]"
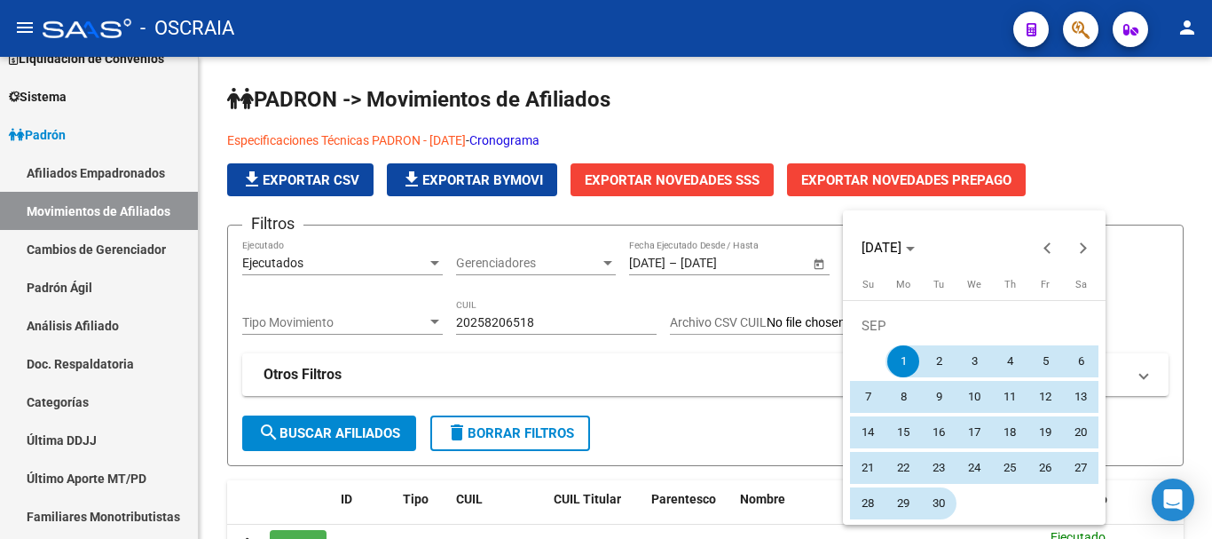
click at [941, 505] on span "30" at bounding box center [939, 503] width 32 height 32
type input "[DATE]"
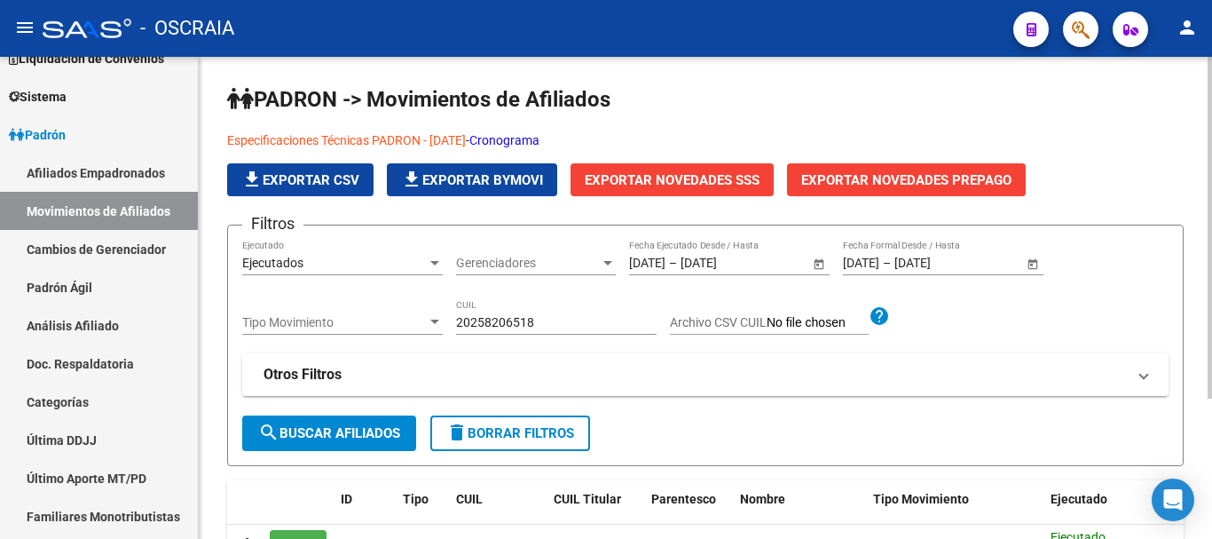
click at [344, 441] on span "search Buscar Afiliados" at bounding box center [329, 433] width 142 height 16
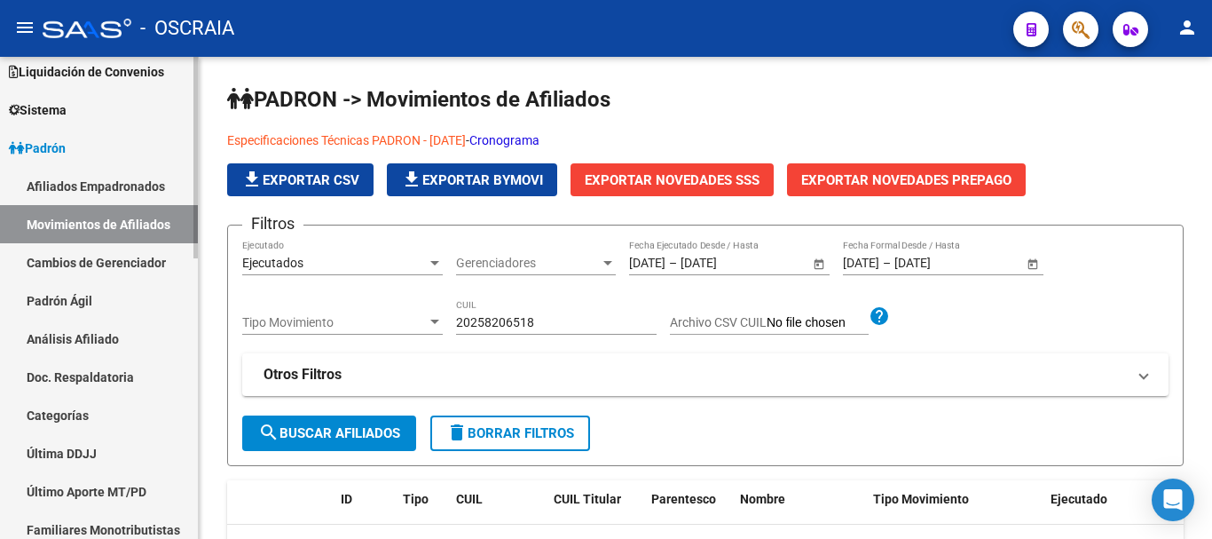
scroll to position [89, 0]
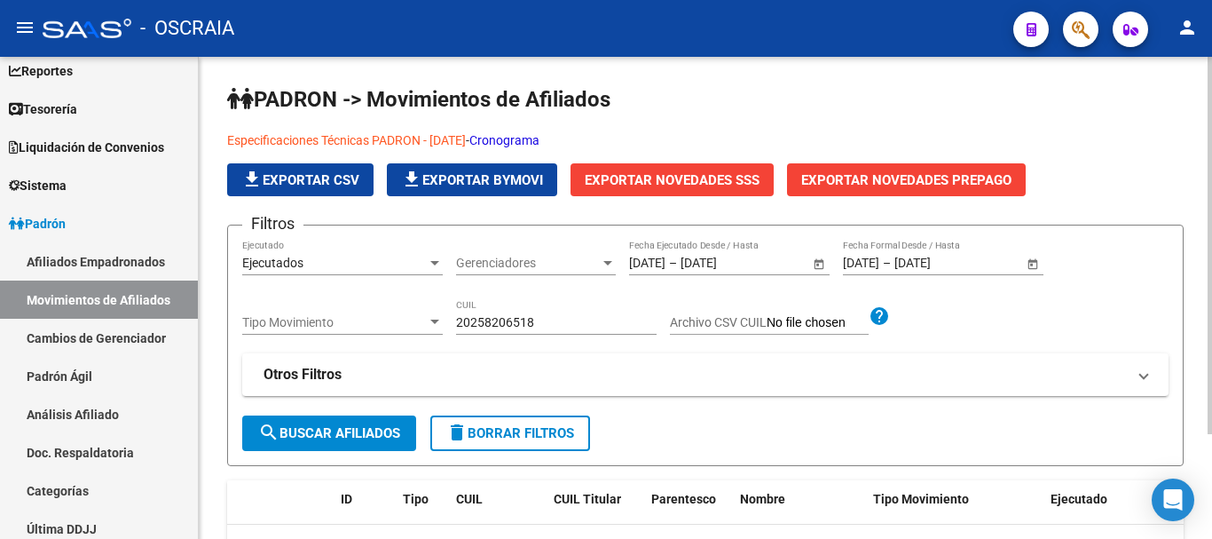
click at [1143, 211] on app-list-header "PADRON -> Movimientos de Afiliados Especificaciones Técnicas PADRON - [DATE] - …" at bounding box center [705, 275] width 957 height 381
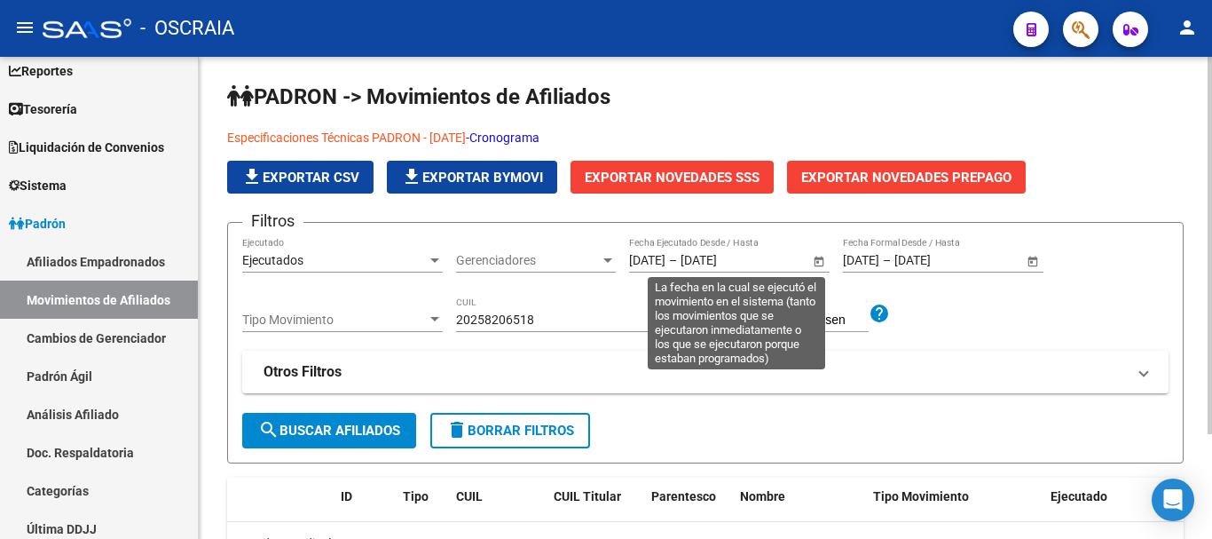
scroll to position [0, 0]
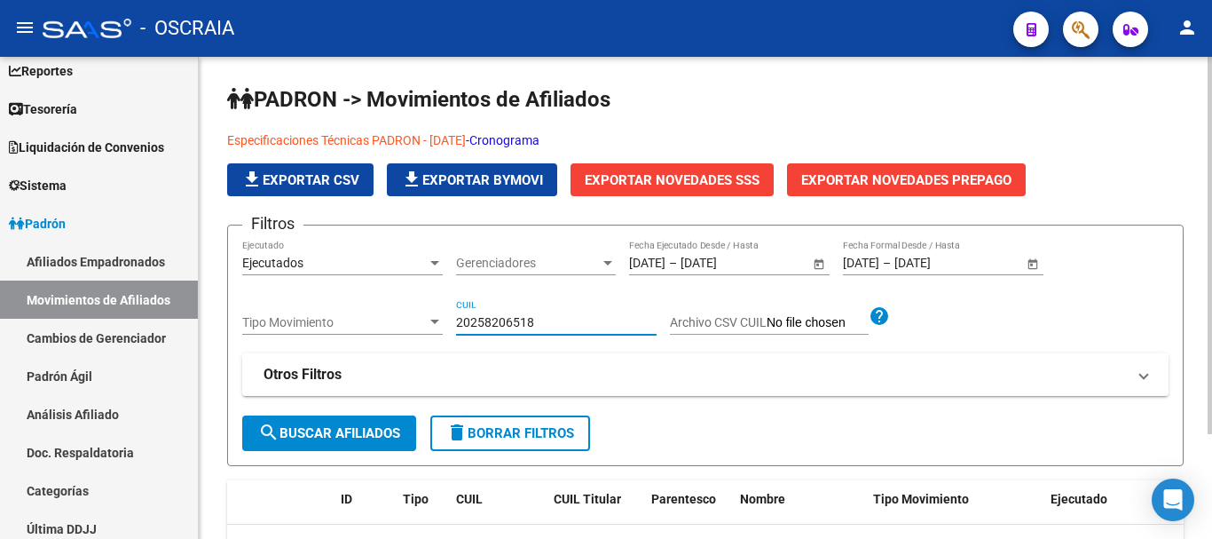
drag, startPoint x: 572, startPoint y: 320, endPoint x: 328, endPoint y: 325, distance: 244.1
click at [329, 324] on div "Filtros Ejecutados Ejecutado Gerenciadores Gerenciadores [DATE] [DATE] – [DATE]…" at bounding box center [705, 327] width 926 height 175
click at [667, 172] on span "Exportar Novedades SSS" at bounding box center [672, 180] width 175 height 16
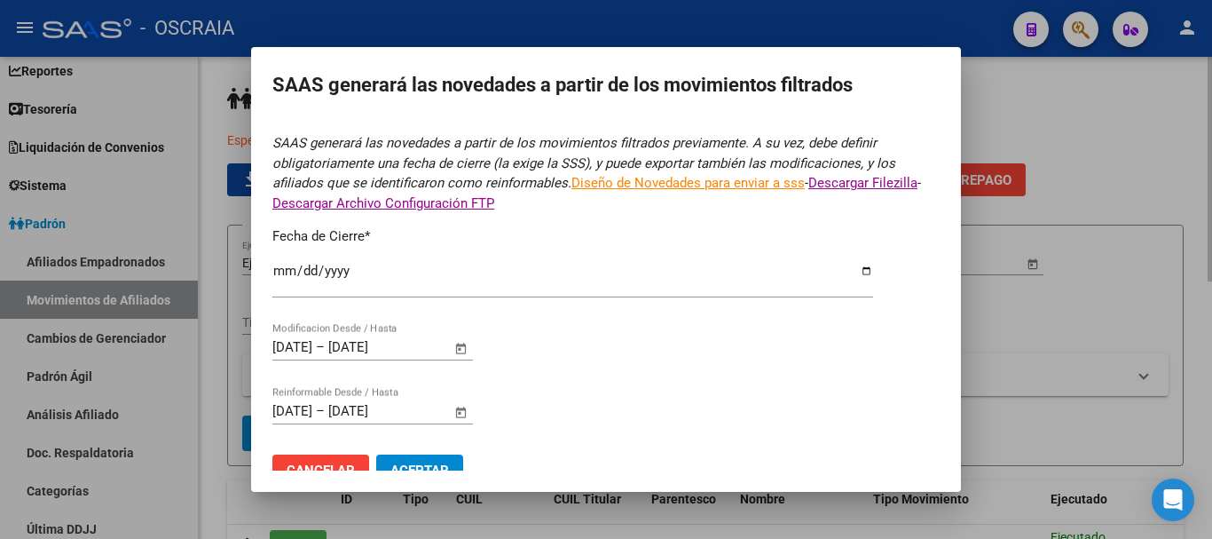
type input "[DATE]"
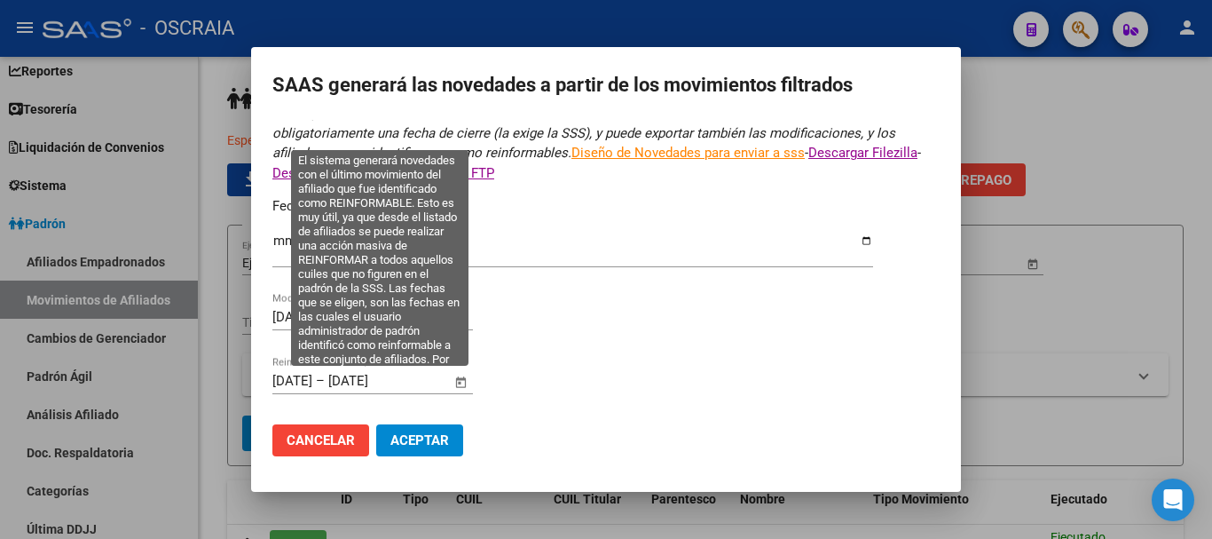
click at [460, 380] on span "Open calendar" at bounding box center [461, 381] width 43 height 43
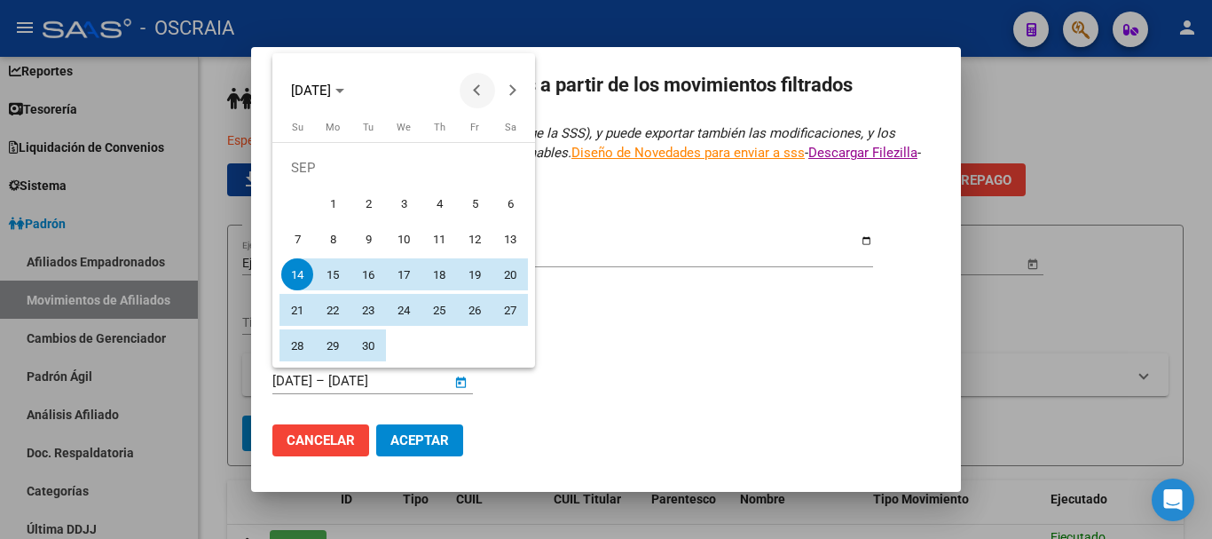
click at [479, 98] on span "Previous month" at bounding box center [477, 90] width 35 height 35
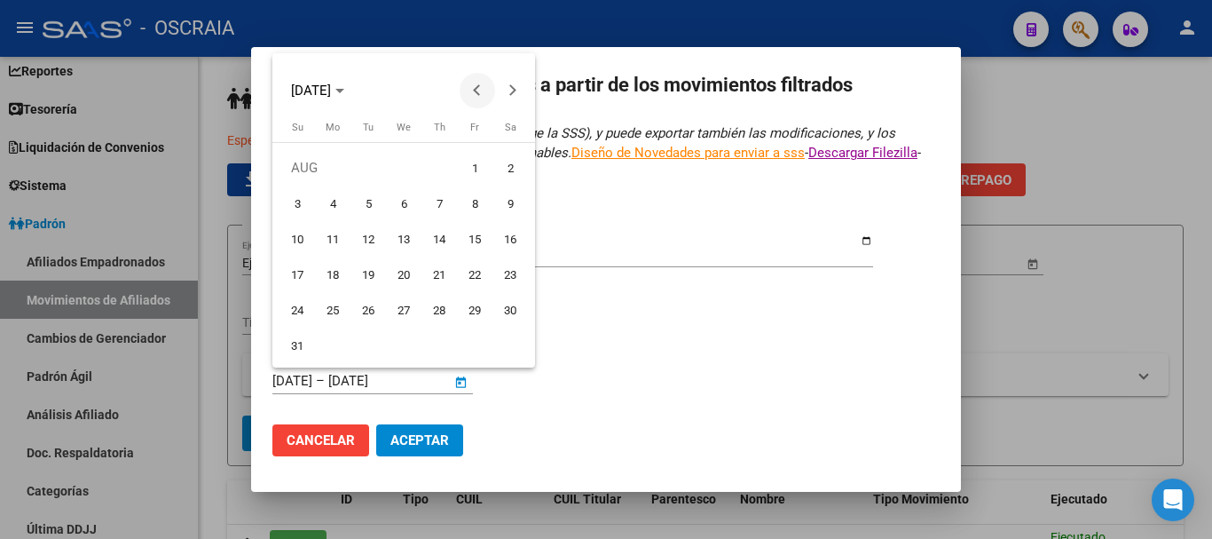
click at [479, 98] on span "Previous month" at bounding box center [477, 90] width 35 height 35
click at [482, 100] on span "Previous month" at bounding box center [477, 90] width 35 height 35
click at [311, 204] on span "1" at bounding box center [297, 203] width 32 height 32
type input "[DATE]"
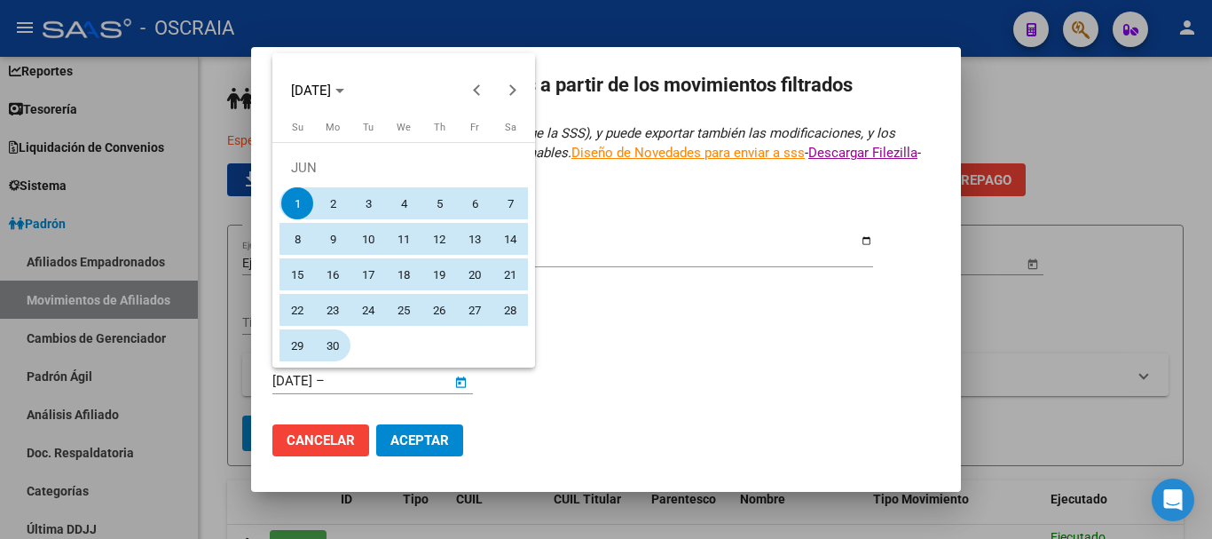
click at [340, 352] on span "30" at bounding box center [333, 345] width 32 height 32
type input "[DATE]"
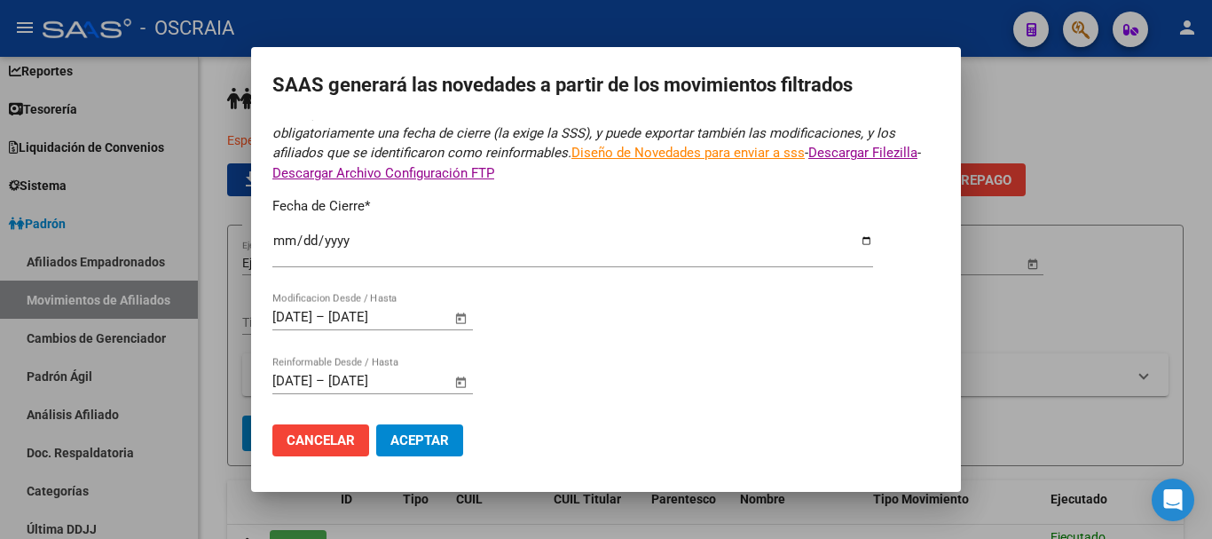
click at [429, 440] on span "Aceptar" at bounding box center [419, 440] width 59 height 16
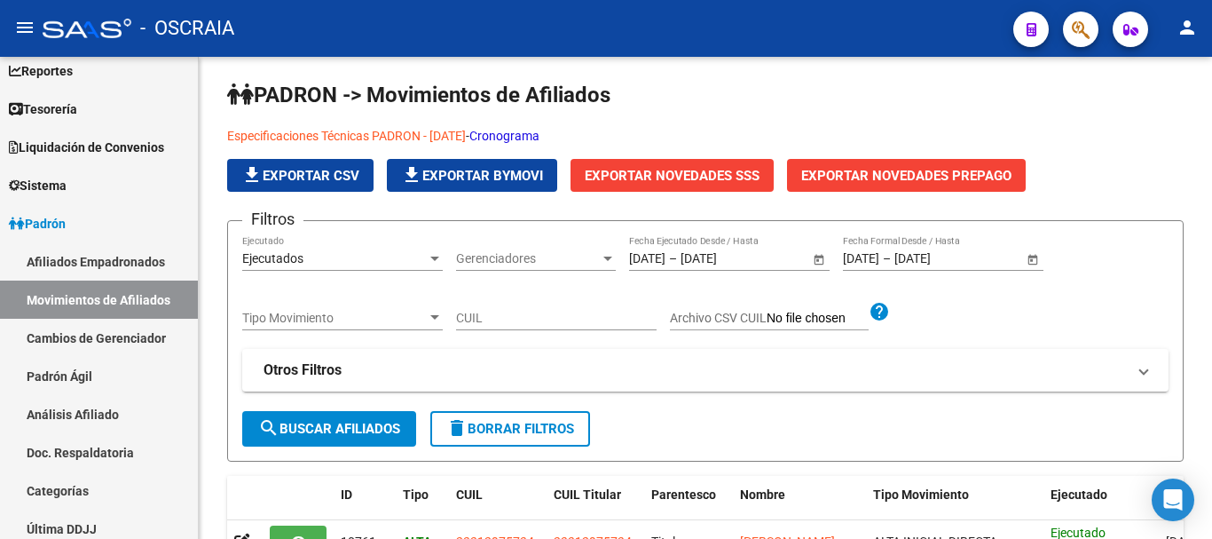
scroll to position [0, 0]
